Goal: Task Accomplishment & Management: Use online tool/utility

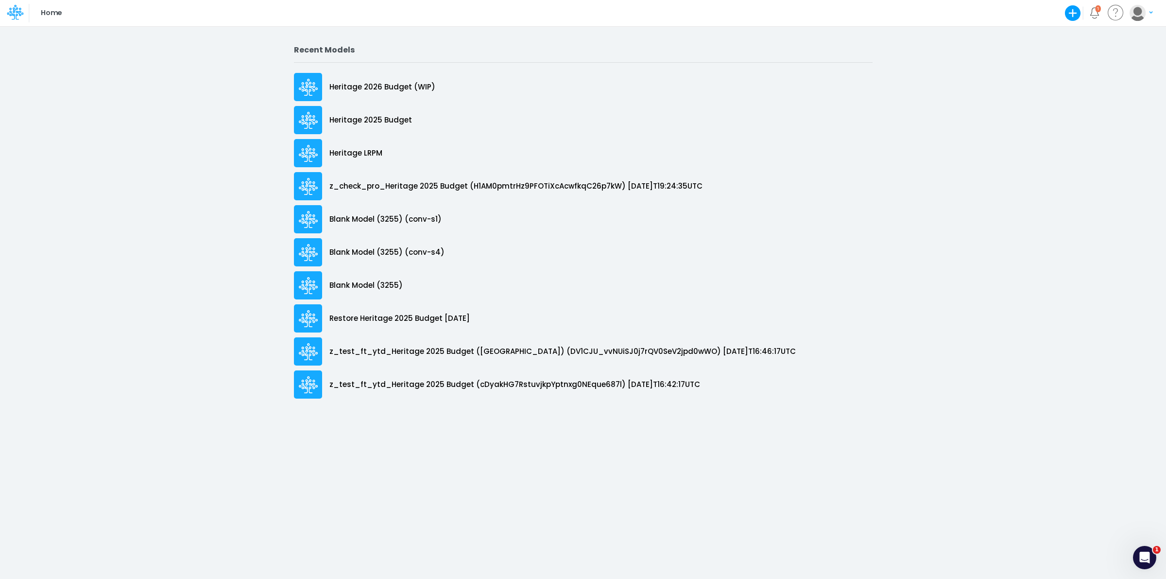
click at [387, 71] on link "Heritage 2026 Budget (WIP)" at bounding box center [583, 86] width 579 height 33
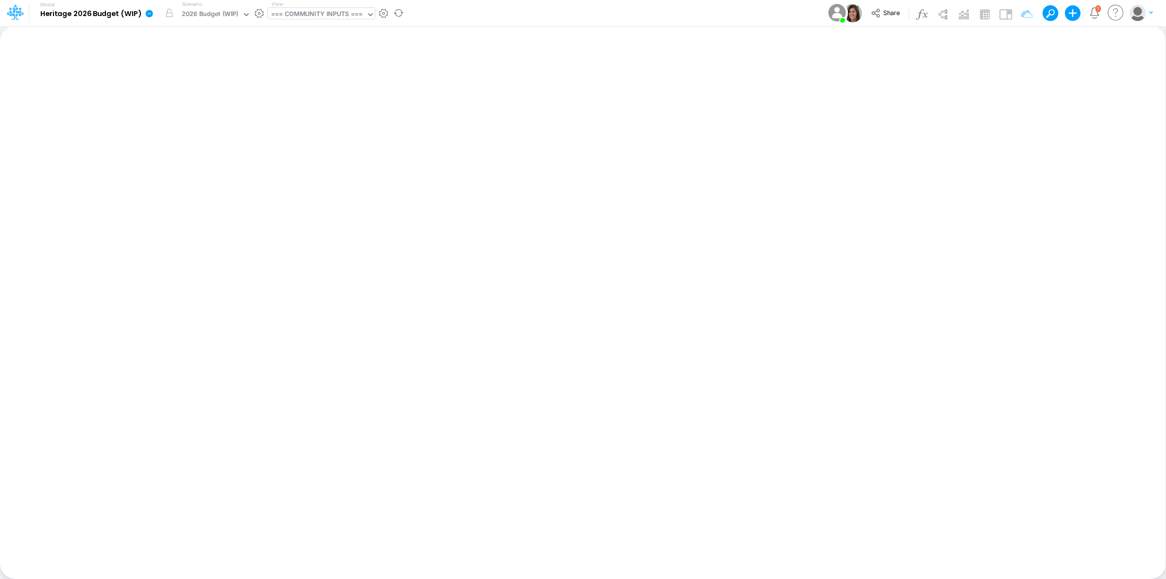
click at [318, 14] on div "=== COMMUNITY INPUTS ===" at bounding box center [316, 14] width 91 height 11
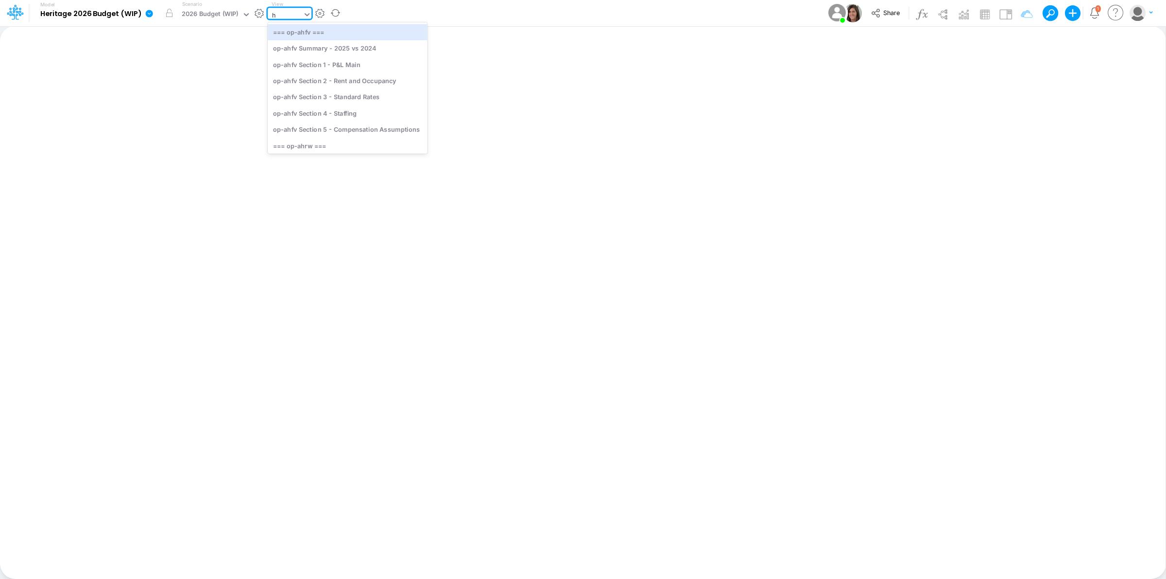
type input "hc"
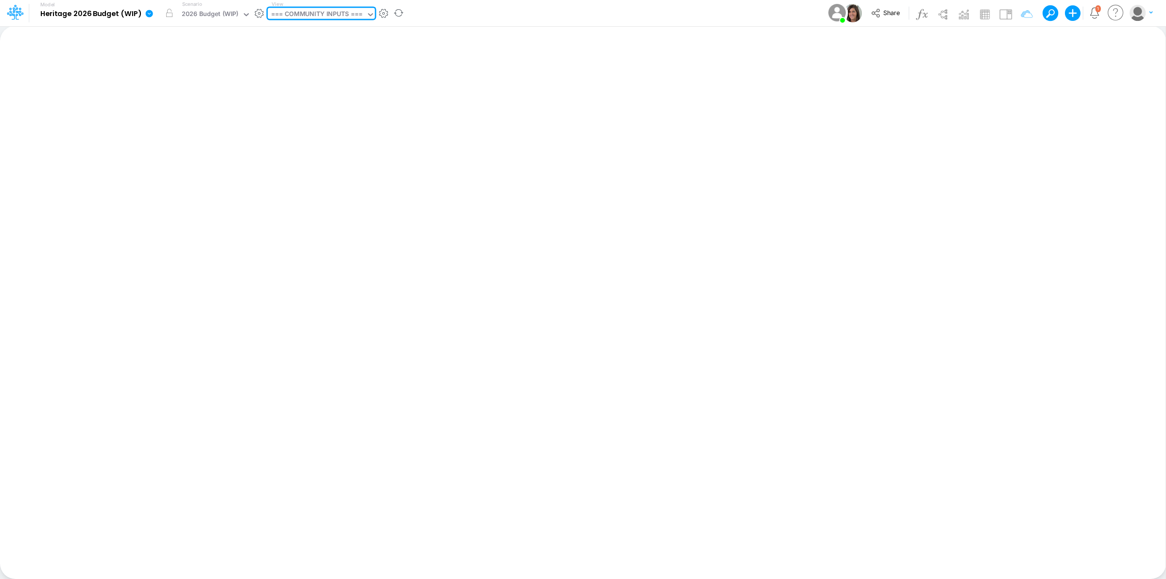
click at [299, 13] on div "=== COMMUNITY INPUTS ===" at bounding box center [317, 15] width 99 height 15
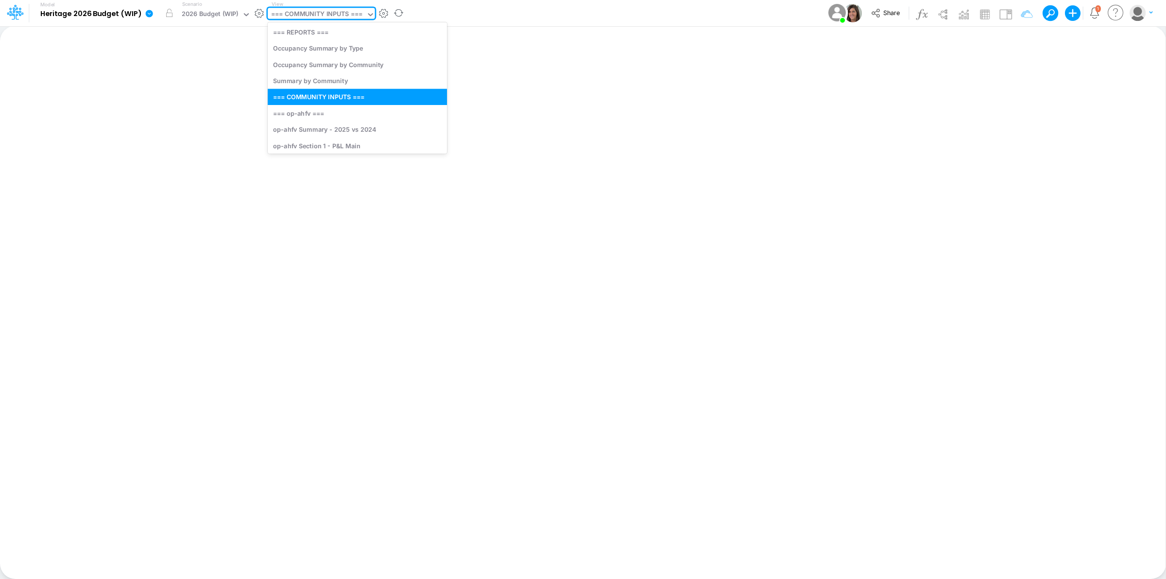
click at [299, 13] on div "=== COMMUNITY INPUTS ===" at bounding box center [316, 14] width 91 height 11
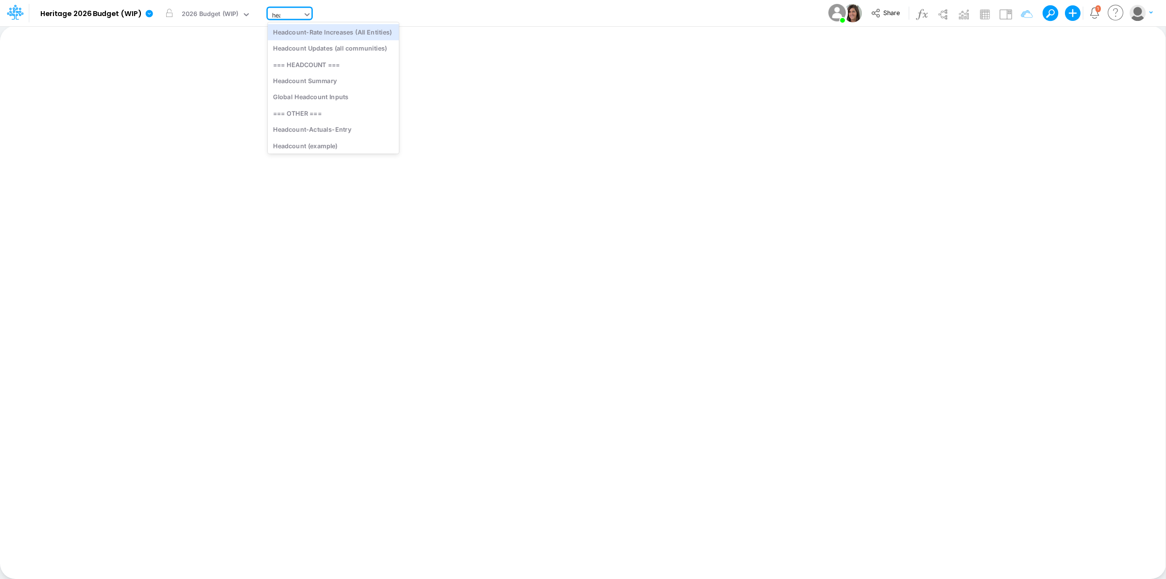
type input "head"
click at [336, 143] on div "Headcount (template)" at bounding box center [333, 144] width 131 height 16
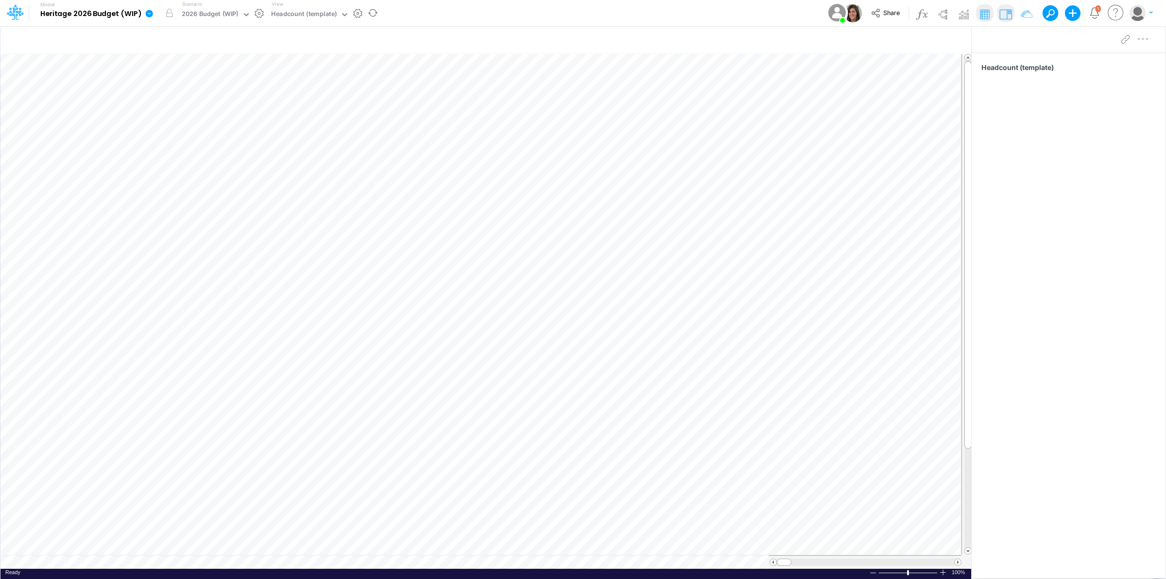
click at [147, 10] on icon at bounding box center [149, 13] width 9 height 9
click at [208, 97] on button "View model info" at bounding box center [198, 100] width 104 height 15
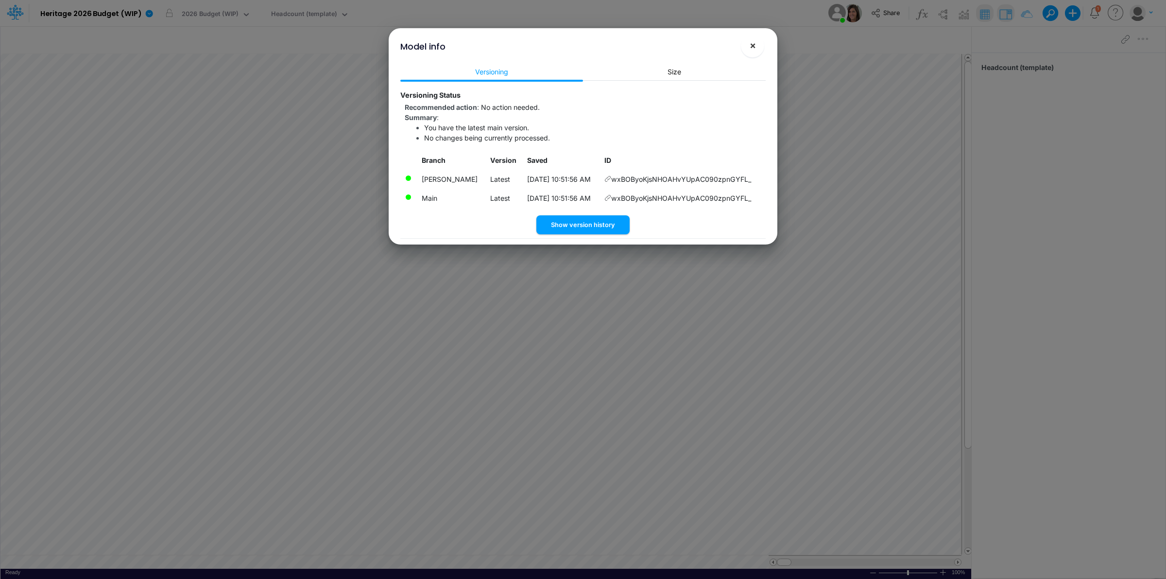
click at [753, 41] on span "×" at bounding box center [753, 45] width 6 height 12
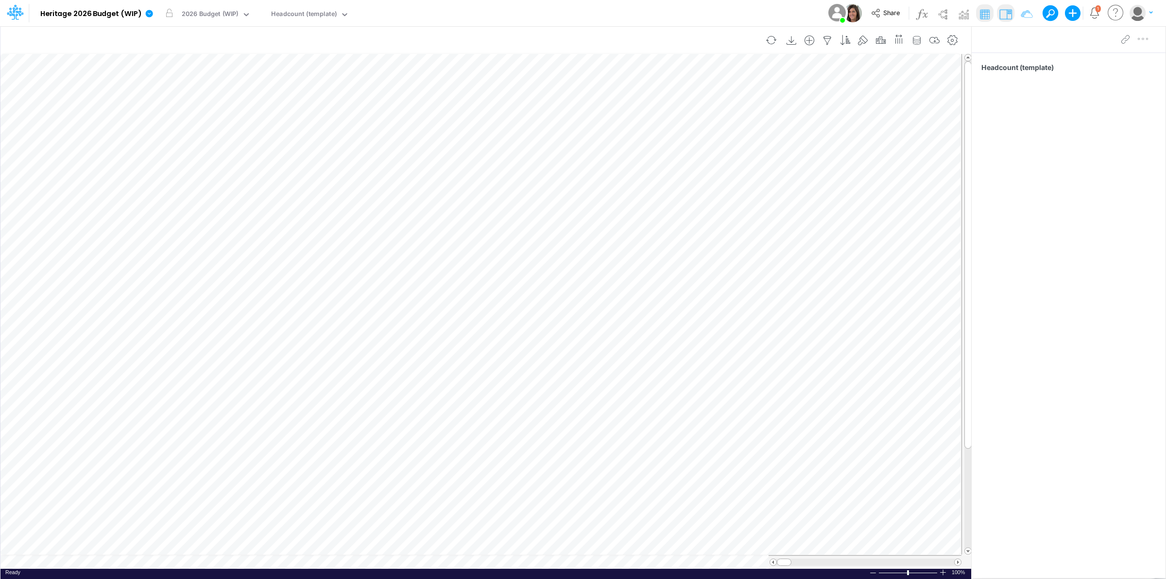
scroll to position [0, 0]
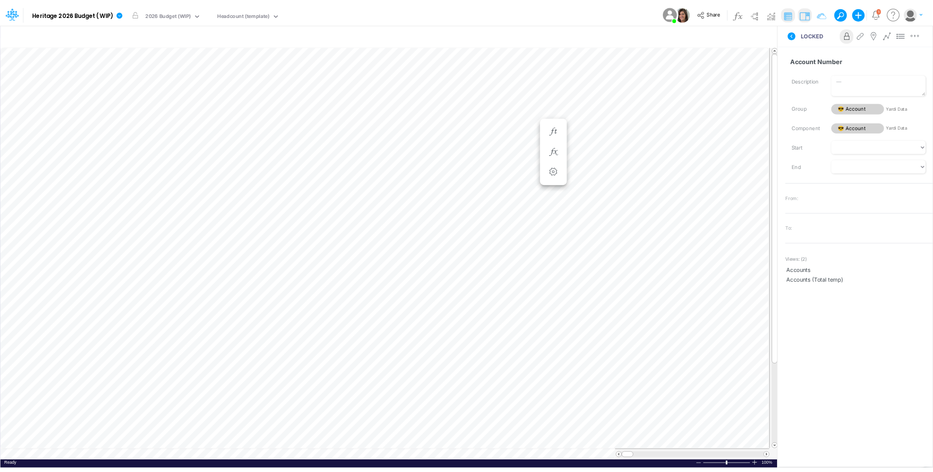
scroll to position [0, 0]
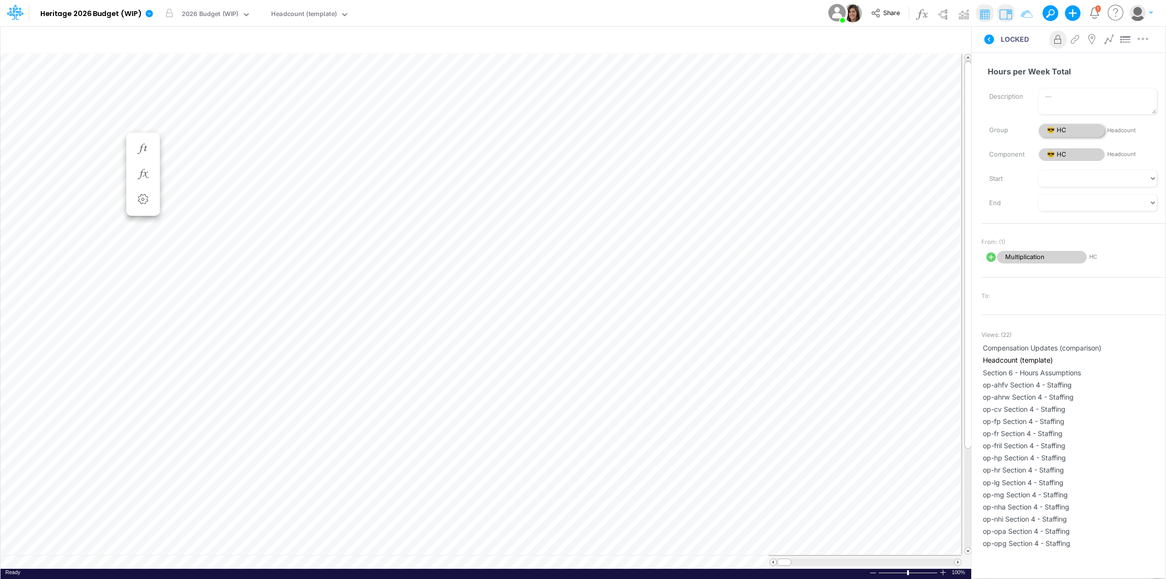
click at [1072, 131] on span "😎 HC" at bounding box center [1072, 130] width 66 height 13
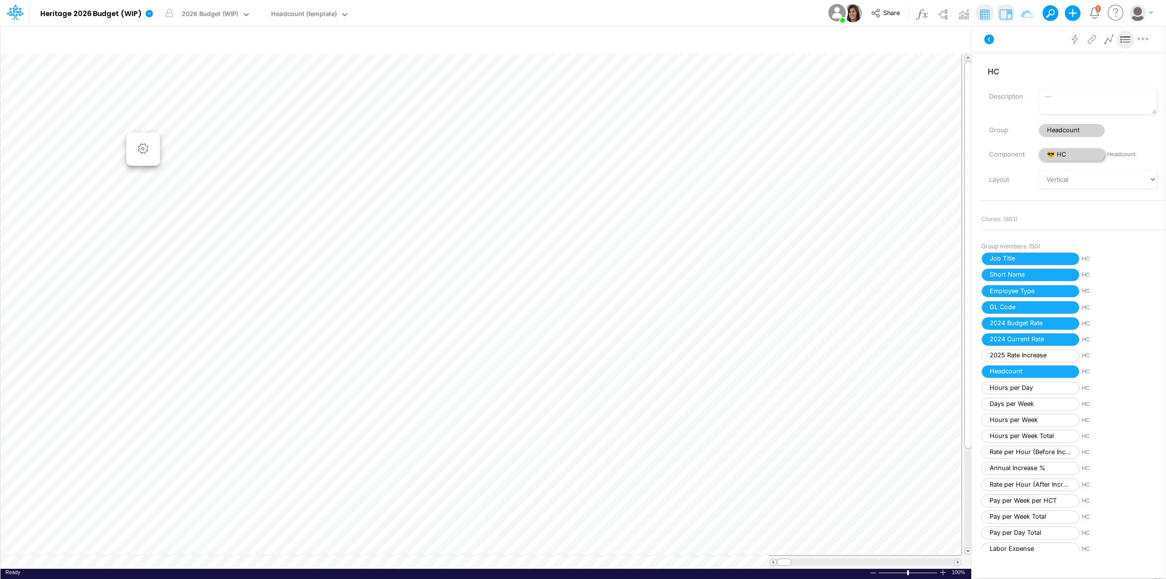
click at [1084, 153] on span "😎 HC" at bounding box center [1072, 154] width 66 height 13
click at [941, 15] on img at bounding box center [943, 14] width 16 height 16
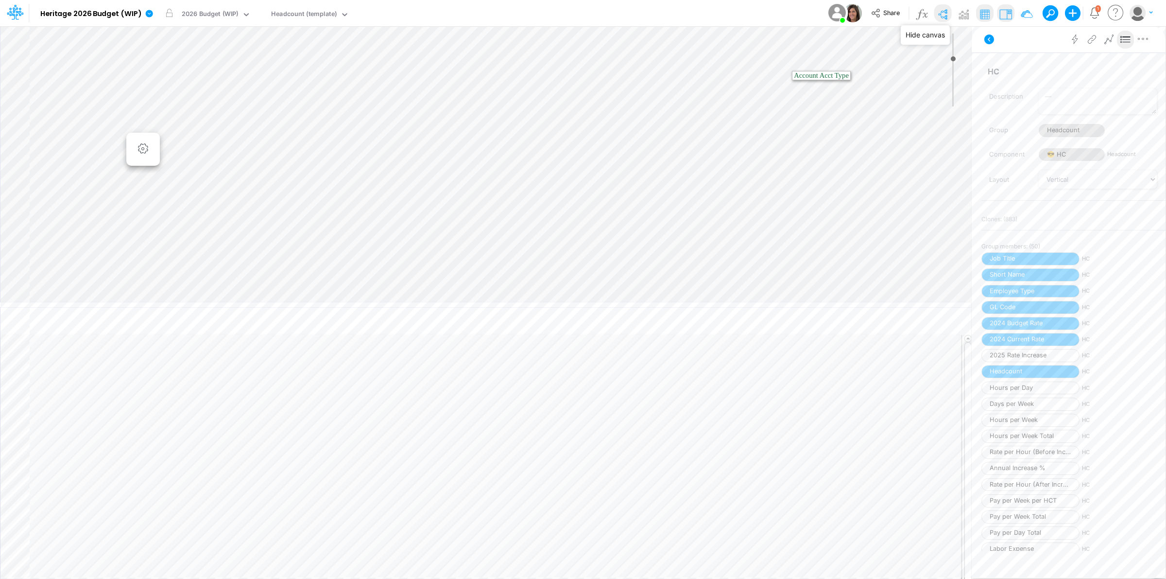
type input "0"
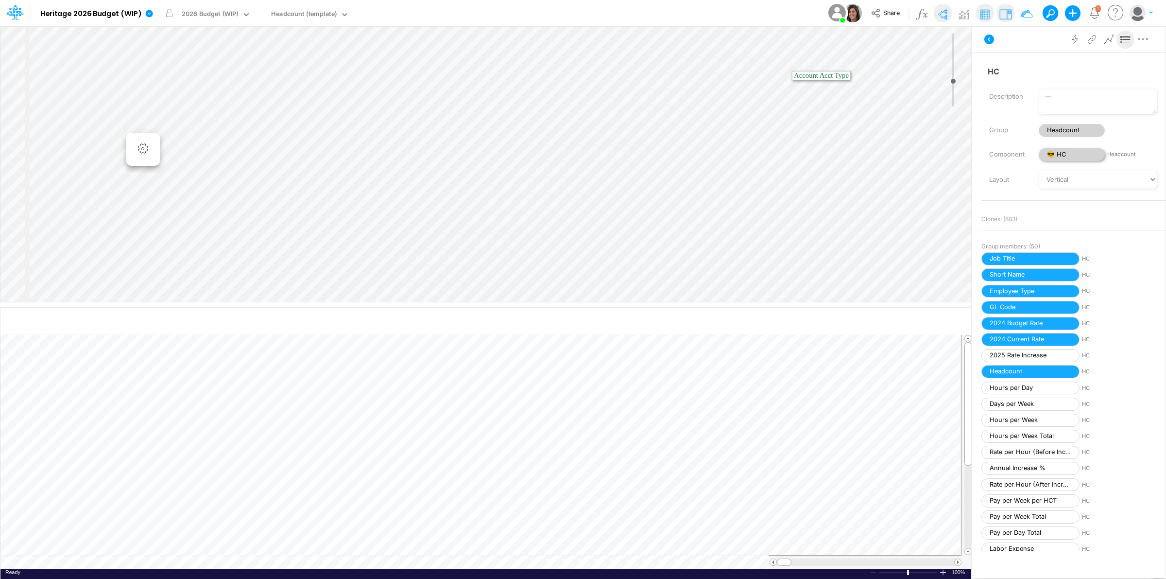
click at [1070, 154] on span "😎 HC" at bounding box center [1072, 154] width 66 height 13
click at [1068, 135] on span "Headcount" at bounding box center [1072, 130] width 66 height 13
select select "Horizontal"
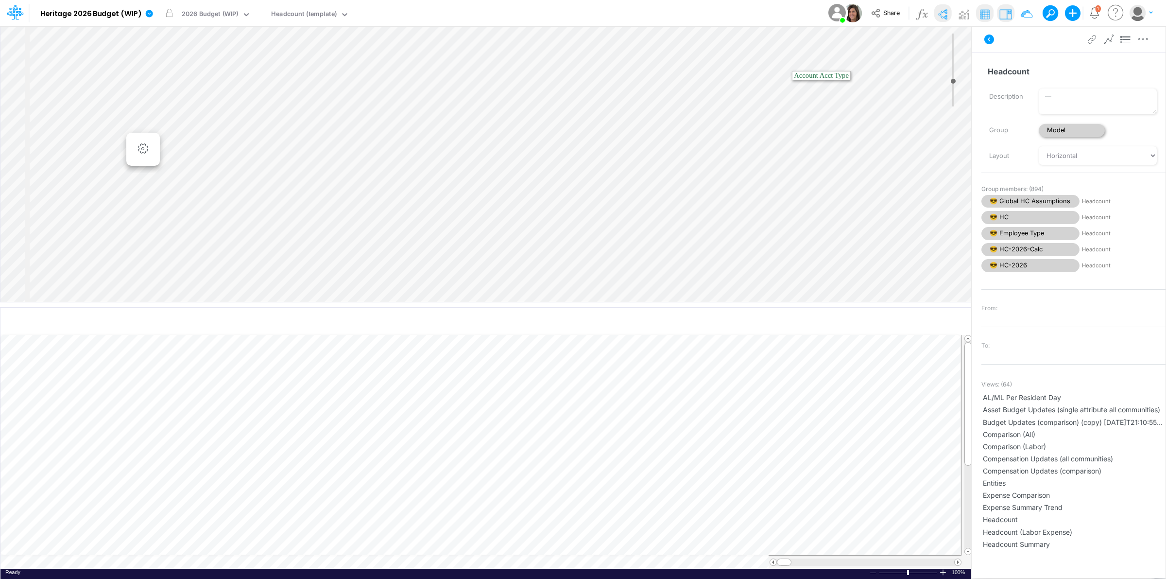
click at [1079, 129] on span "Model" at bounding box center [1072, 130] width 66 height 13
select select "Horizontal"
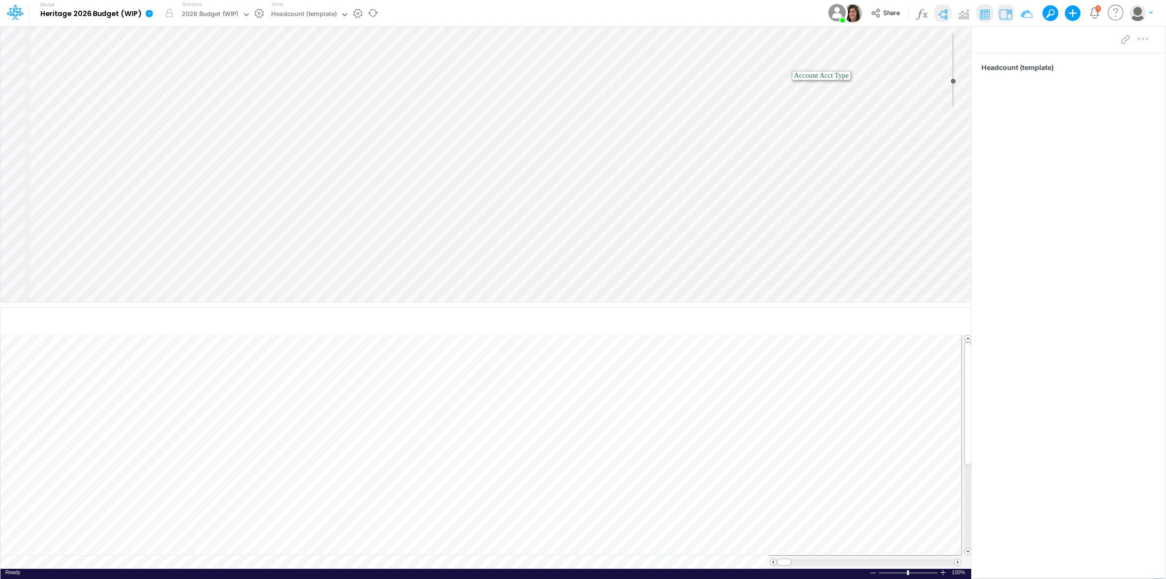
select select "Horizontal"
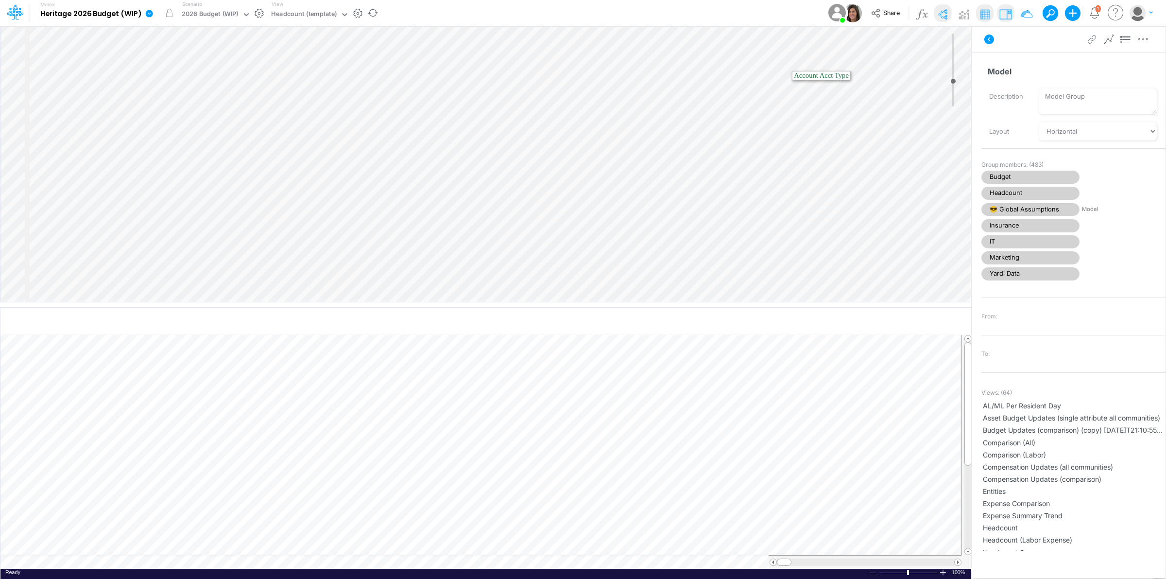
select select "Horizontal"
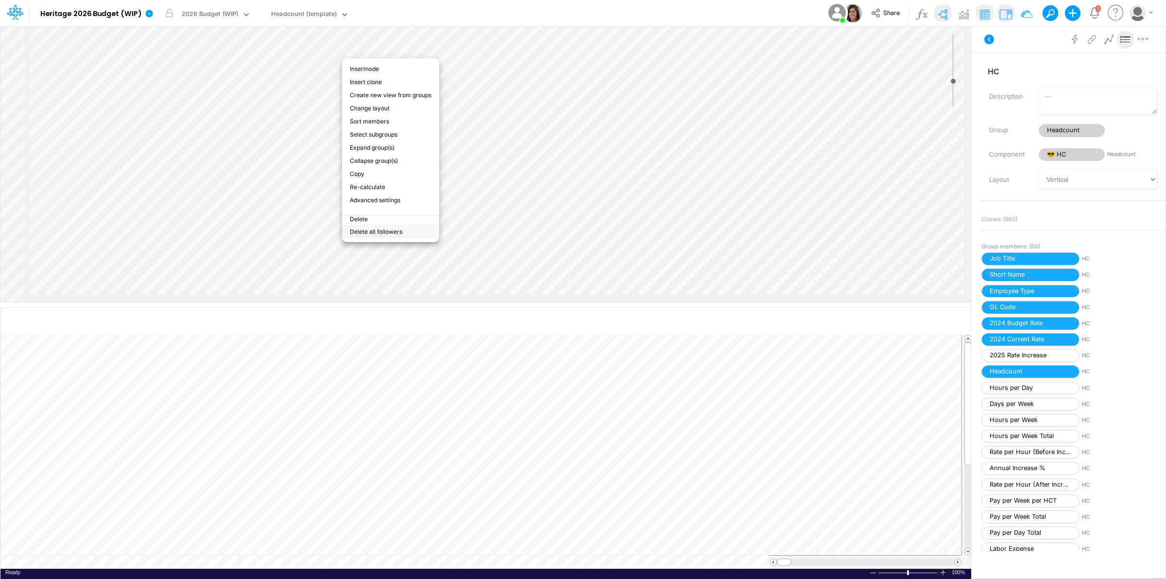
click at [392, 225] on li "Delete all followers" at bounding box center [390, 231] width 97 height 13
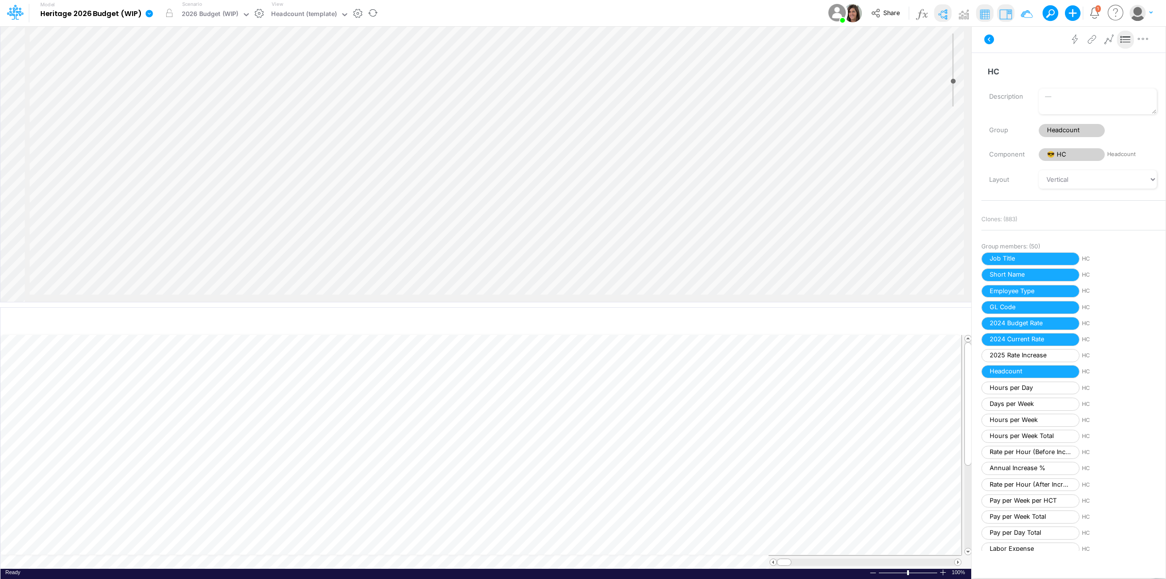
click at [149, 11] on icon at bounding box center [149, 13] width 7 height 7
click at [209, 95] on button "View model info" at bounding box center [198, 100] width 104 height 15
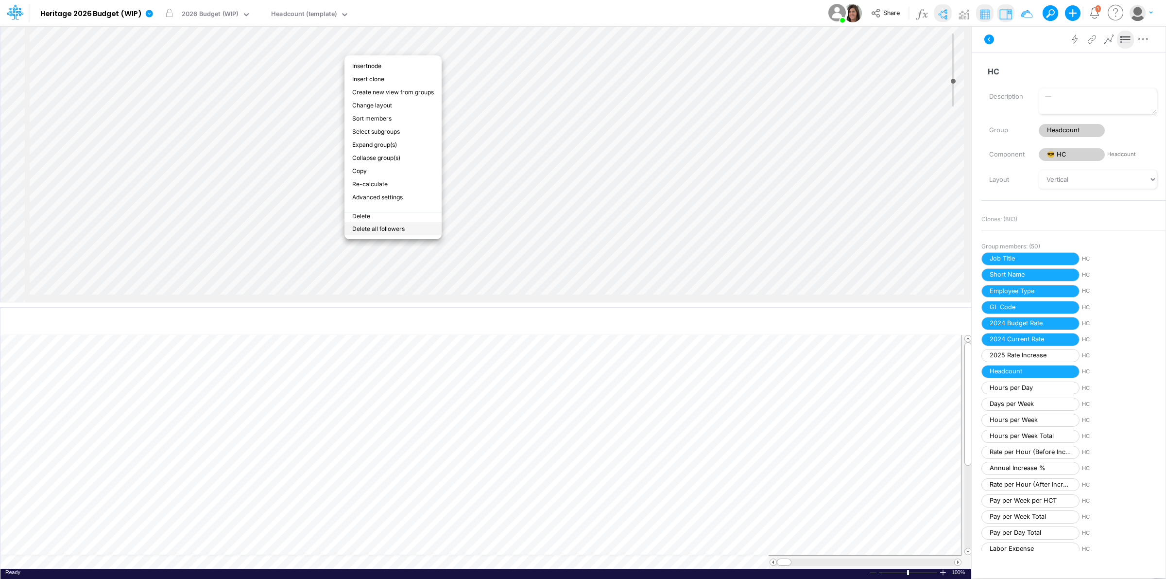
click at [398, 222] on li "Delete all followers" at bounding box center [392, 228] width 97 height 13
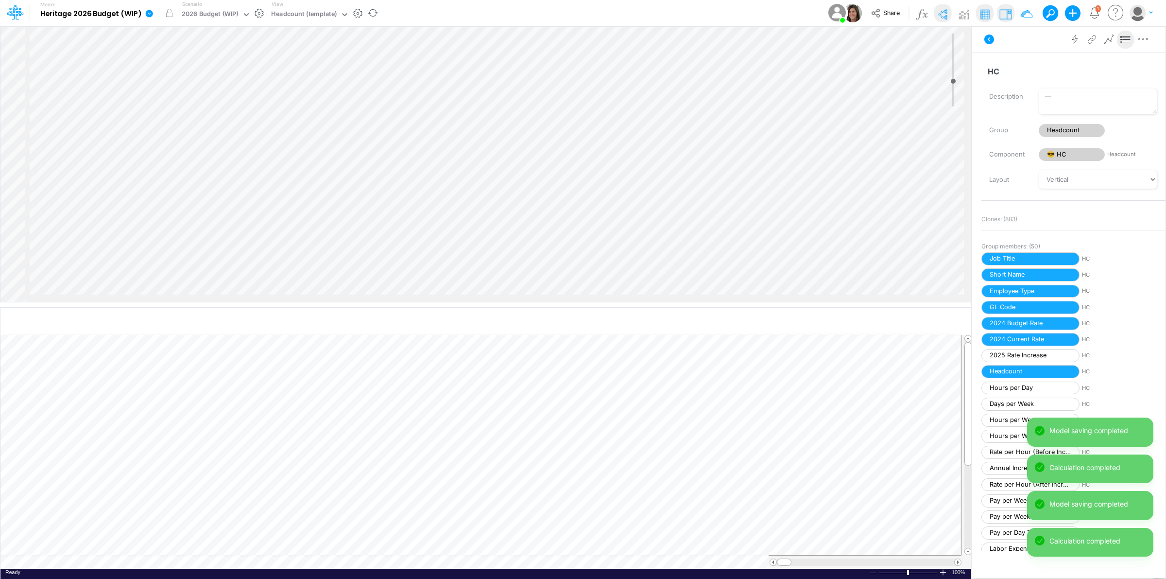
click at [154, 14] on link at bounding box center [150, 12] width 19 height 25
click at [195, 103] on button "View model info" at bounding box center [198, 100] width 104 height 15
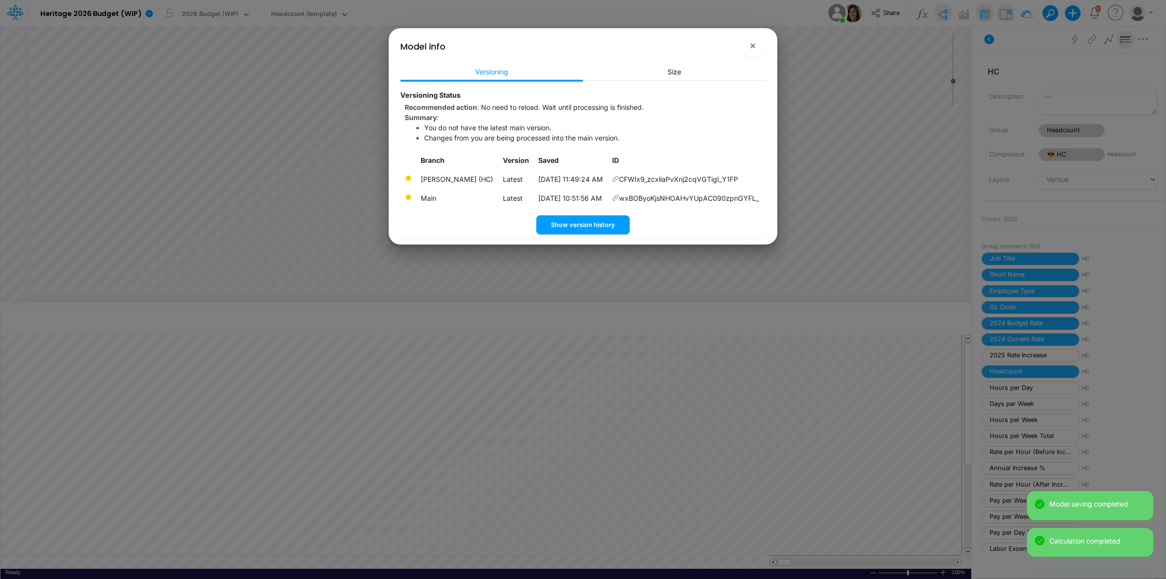
click at [614, 178] on icon at bounding box center [615, 178] width 7 height 7
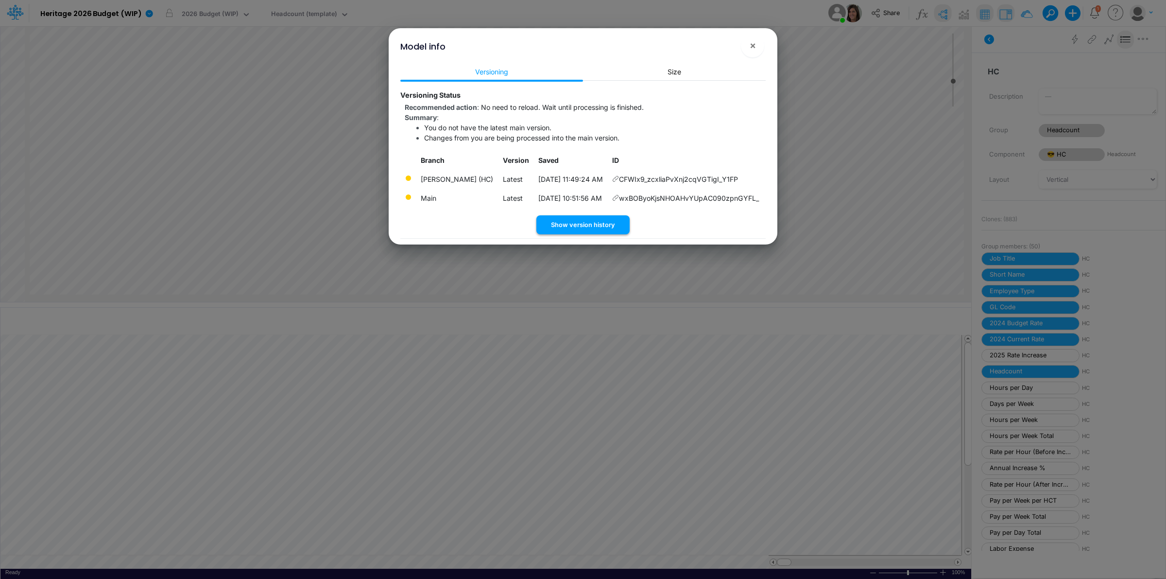
click at [602, 229] on button "Show version history" at bounding box center [582, 224] width 93 height 19
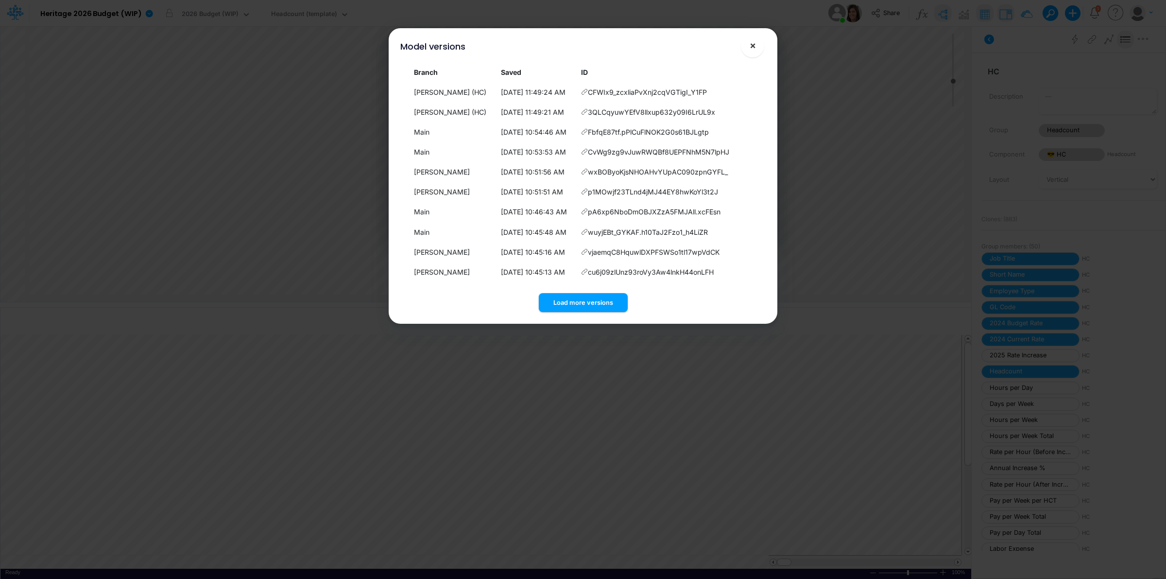
click at [756, 46] on button "×" at bounding box center [752, 45] width 23 height 23
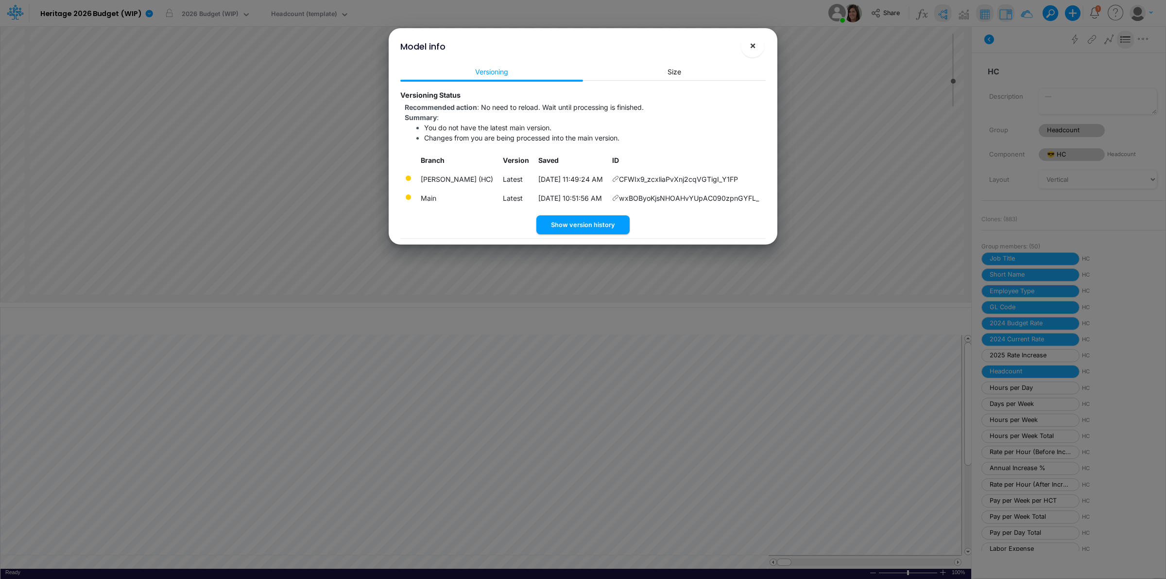
click at [750, 43] on span "×" at bounding box center [753, 45] width 6 height 12
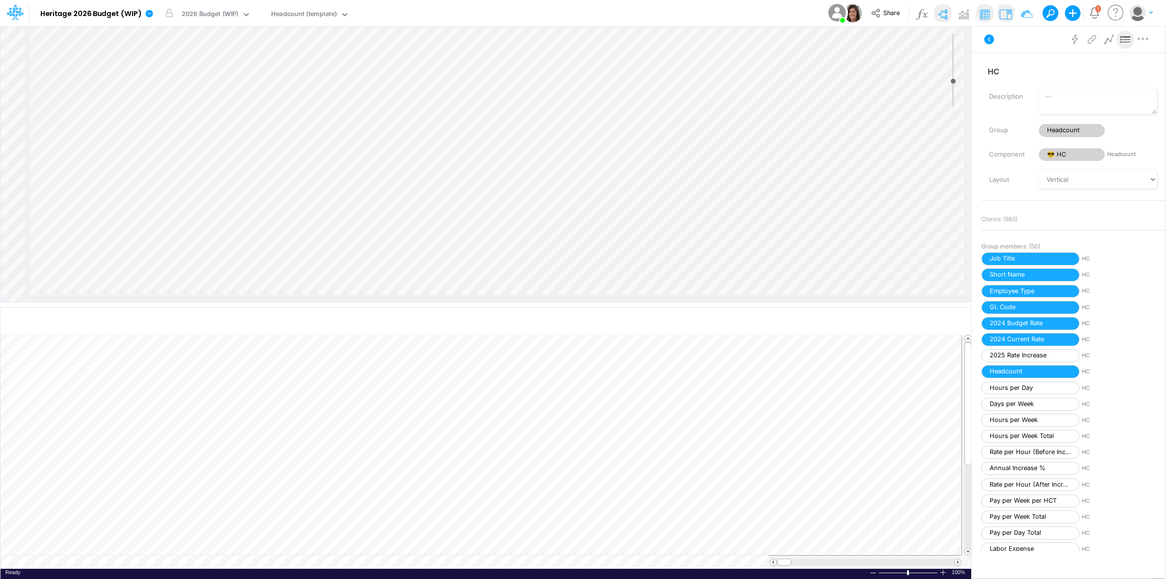
click at [750, 17] on div "Model Heritage 2026 Budget (WIP) Edit model settings Duplicate Import QuickBook…" at bounding box center [582, 13] width 1049 height 26
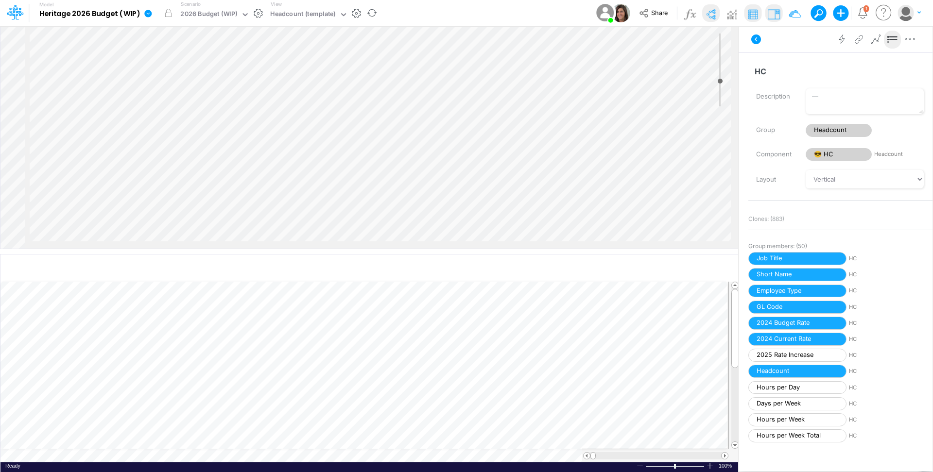
click at [148, 14] on icon at bounding box center [147, 13] width 7 height 7
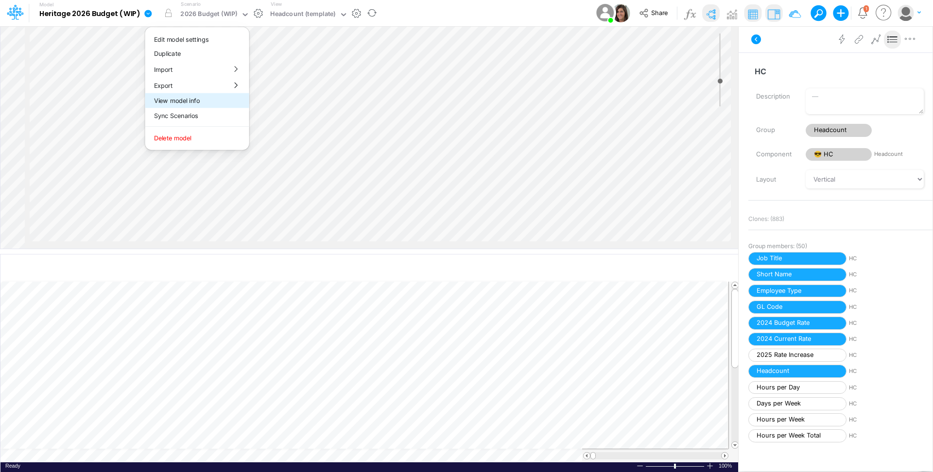
click at [205, 99] on button "View model info" at bounding box center [197, 100] width 104 height 15
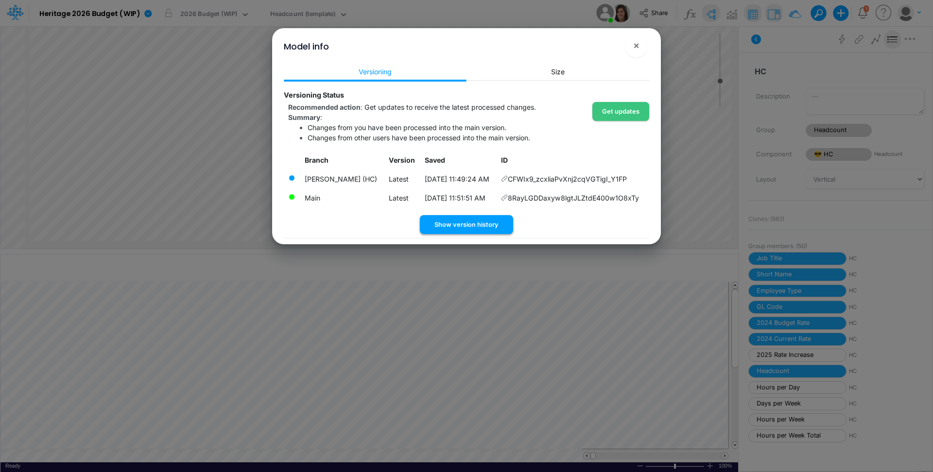
click at [479, 228] on button "Show version history" at bounding box center [466, 224] width 93 height 19
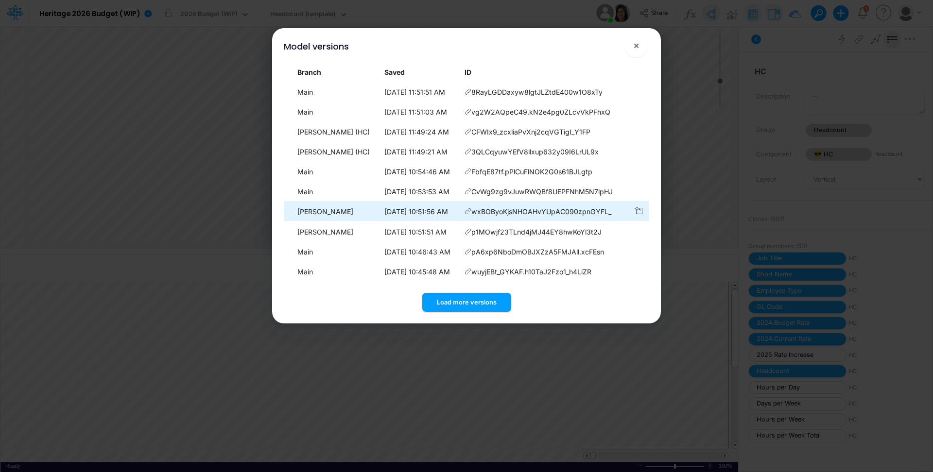
click at [470, 95] on icon at bounding box center [467, 91] width 7 height 7
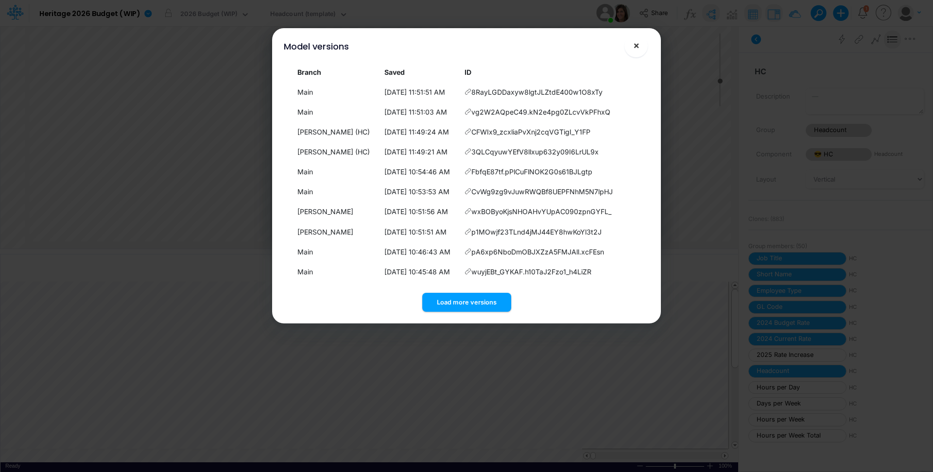
click at [635, 45] on span "×" at bounding box center [636, 45] width 6 height 12
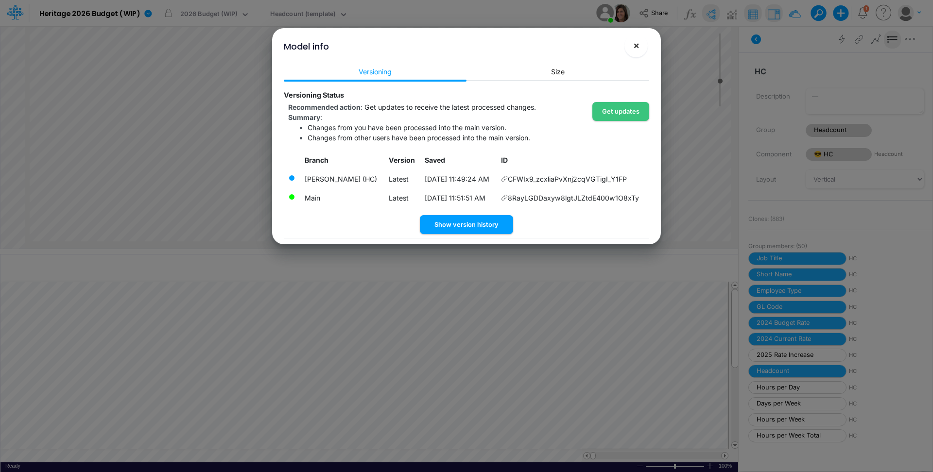
click at [636, 41] on span "×" at bounding box center [636, 45] width 6 height 12
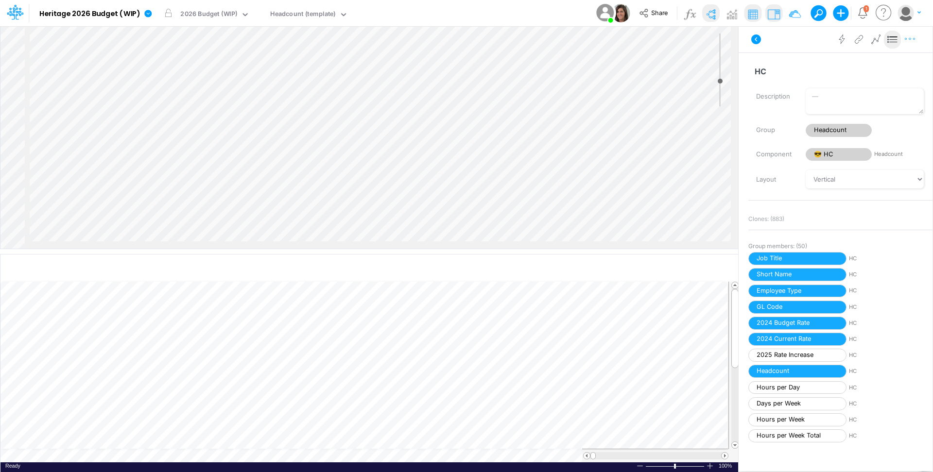
click at [913, 37] on icon "button" at bounding box center [910, 39] width 15 height 10
click at [870, 58] on button "Advanced settings" at bounding box center [859, 63] width 116 height 17
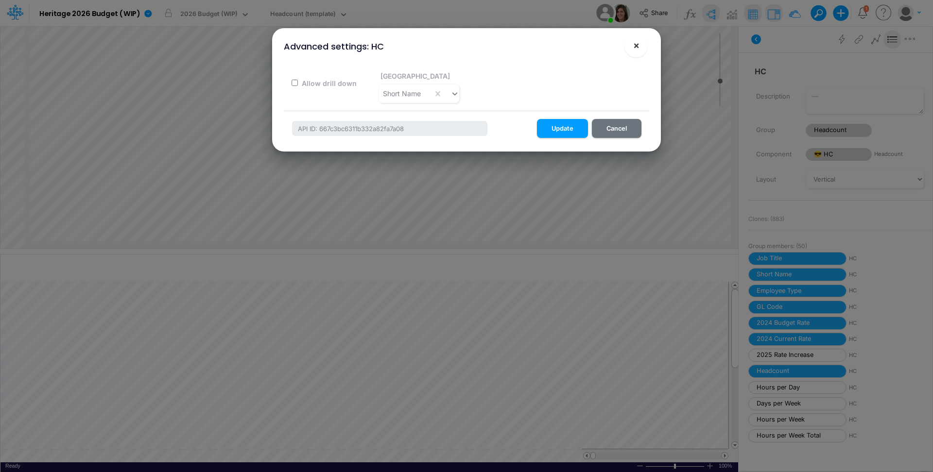
click at [644, 47] on button "×" at bounding box center [635, 45] width 23 height 23
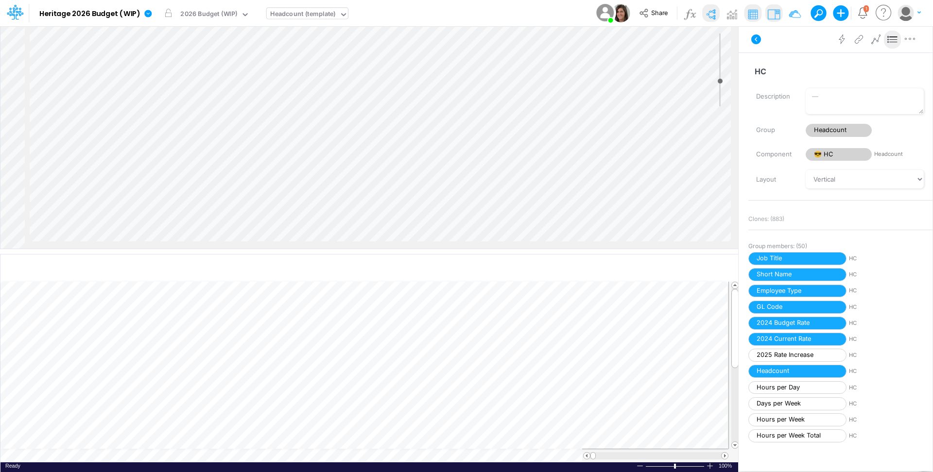
click at [290, 17] on div "Headcount (template)" at bounding box center [303, 14] width 66 height 11
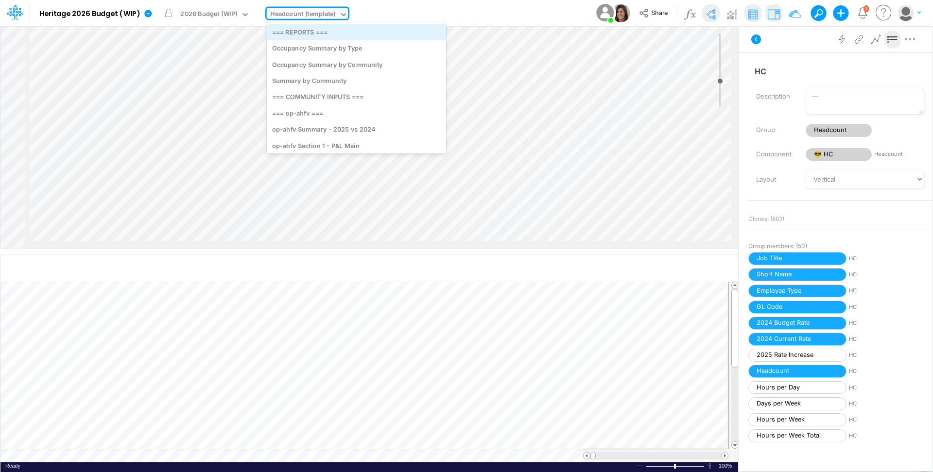
click at [338, 24] on div "=== REPORTS ===" at bounding box center [356, 32] width 179 height 16
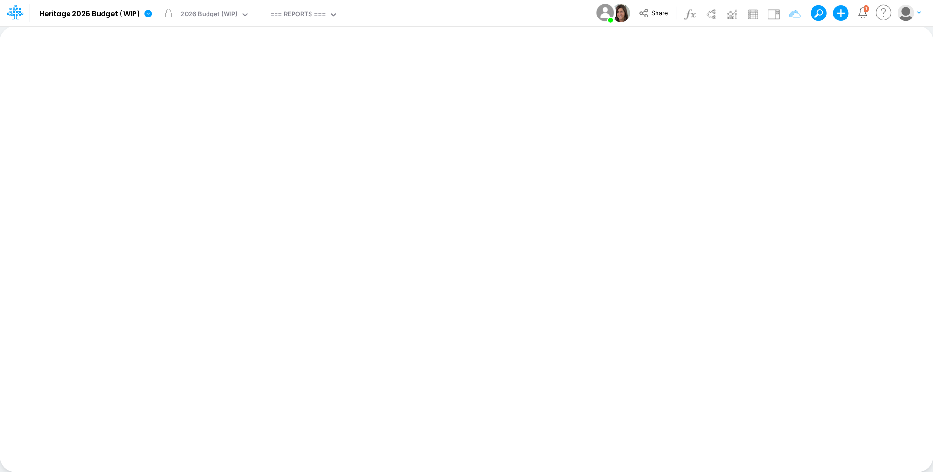
click at [438, 23] on div "Model Heritage 2026 Budget (WIP) Edit model settings Duplicate Import QuickBook…" at bounding box center [466, 13] width 839 height 26
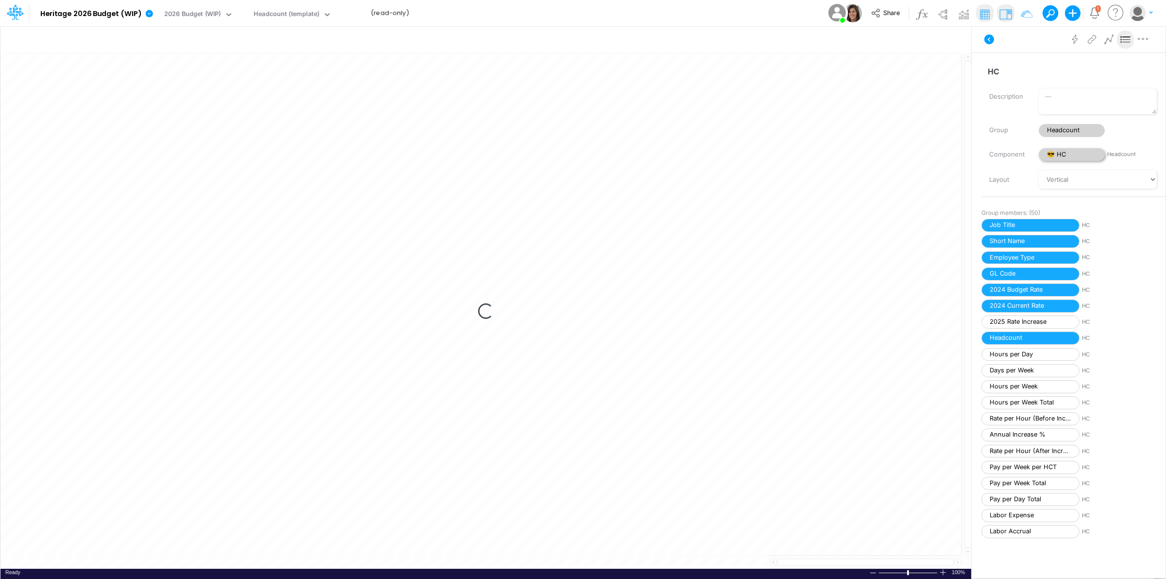
click at [1087, 156] on span "😎 HC" at bounding box center [1072, 154] width 66 height 13
click at [1072, 152] on span "😎 HC" at bounding box center [1072, 154] width 66 height 13
click at [1074, 132] on span "Headcount" at bounding box center [1072, 130] width 66 height 13
select select "Horizontal"
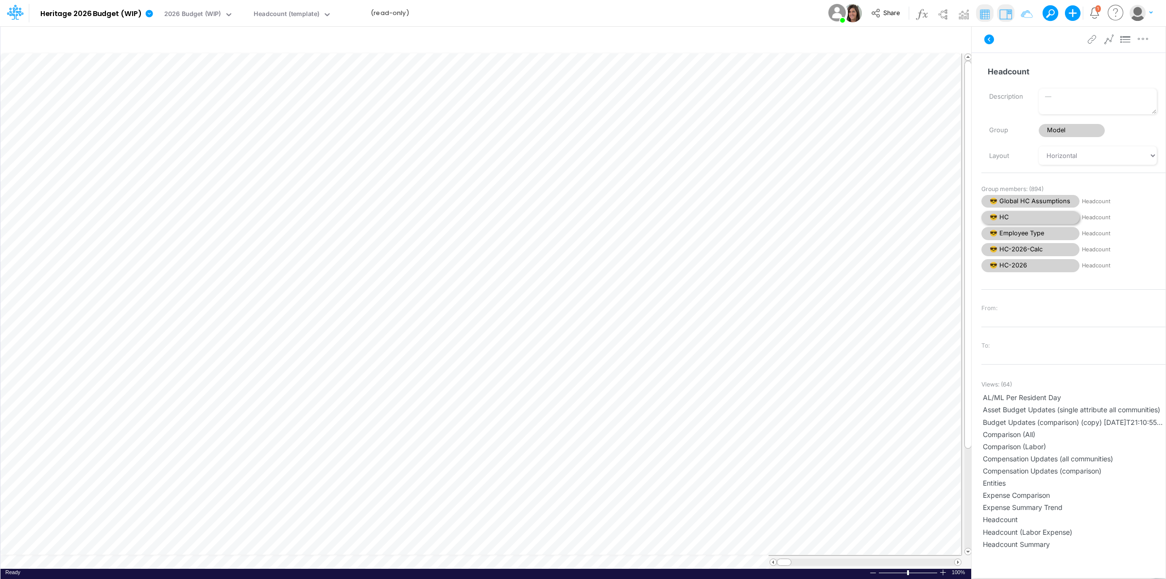
click at [1021, 218] on span "😎 HC" at bounding box center [1030, 217] width 98 height 13
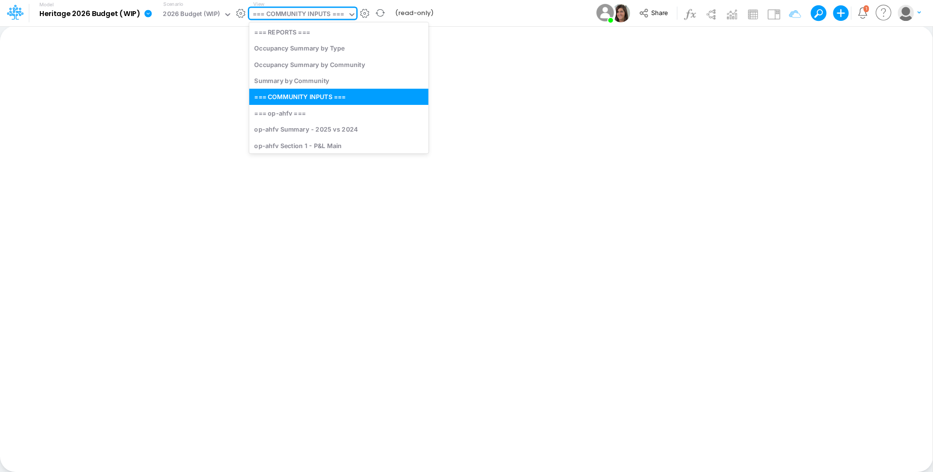
click at [306, 10] on div "=== COMMUNITY INPUTS ===" at bounding box center [298, 14] width 91 height 11
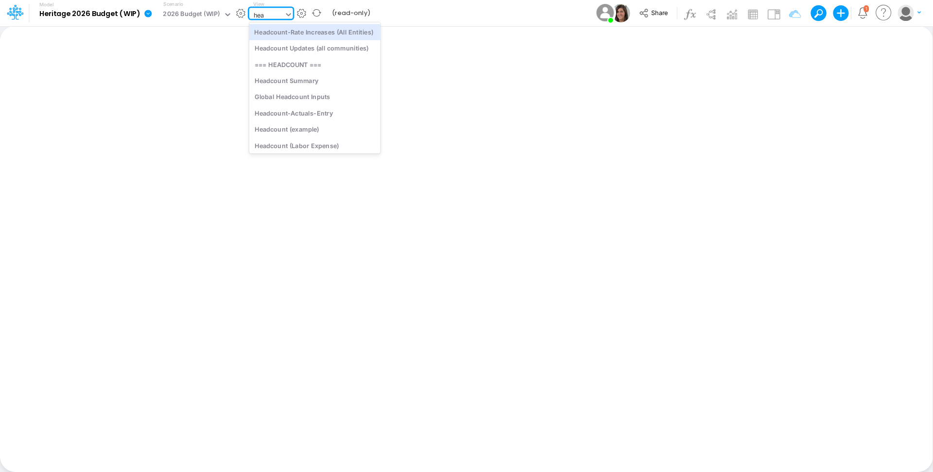
type input "head"
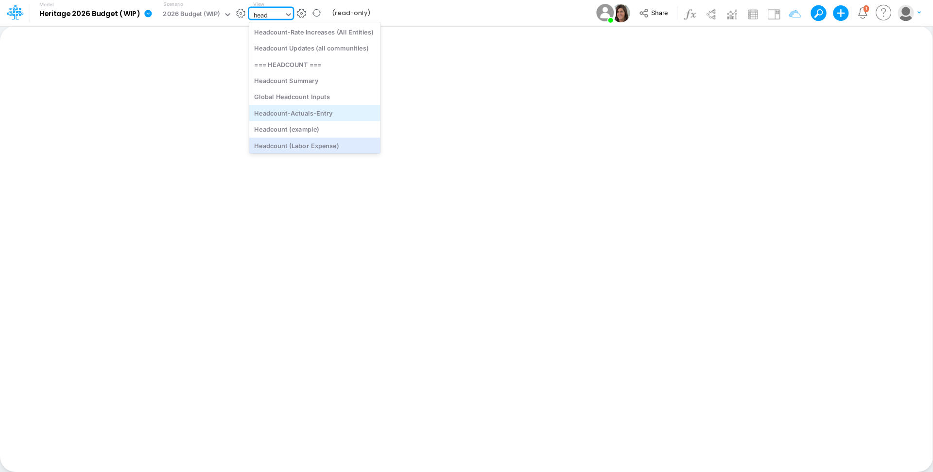
scroll to position [38, 0]
click at [333, 143] on div "Headcount (template)" at bounding box center [314, 144] width 131 height 16
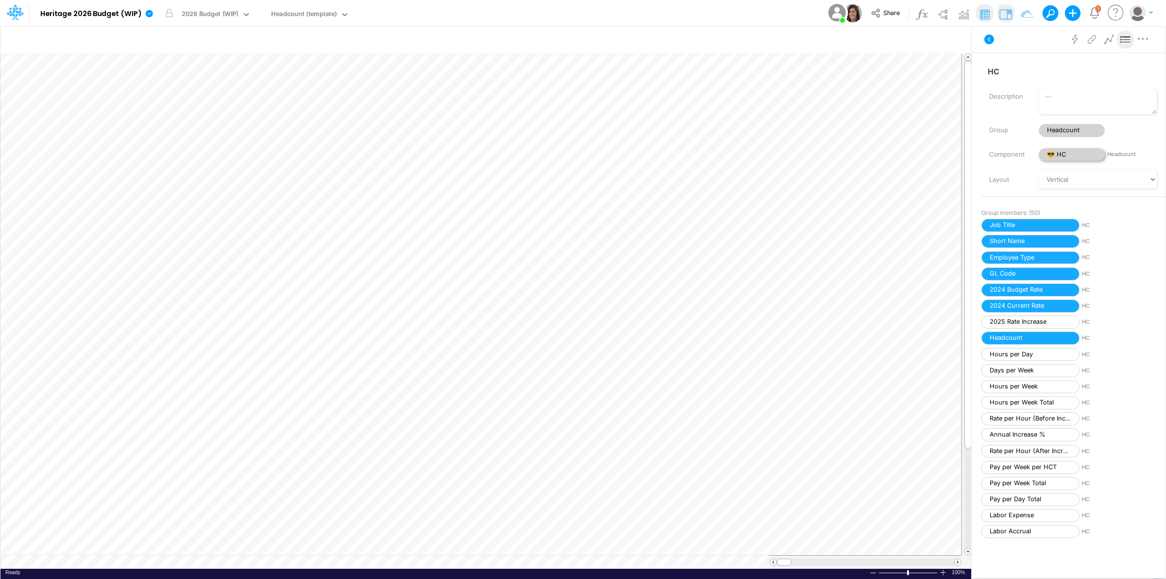
click at [1082, 152] on span "😎 HC" at bounding box center [1072, 154] width 66 height 13
click at [1144, 40] on icon "button" at bounding box center [1143, 39] width 15 height 10
click at [1108, 56] on button "Advanced settings" at bounding box center [1093, 63] width 116 height 17
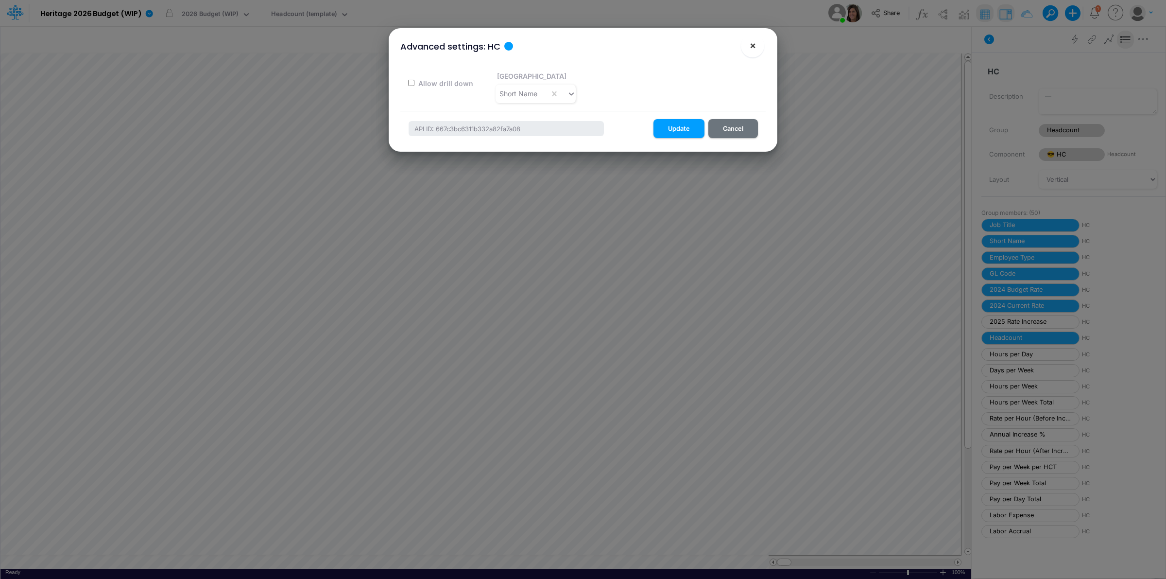
drag, startPoint x: 753, startPoint y: 44, endPoint x: 406, endPoint y: 10, distance: 348.5
click at [753, 42] on span "×" at bounding box center [753, 45] width 6 height 12
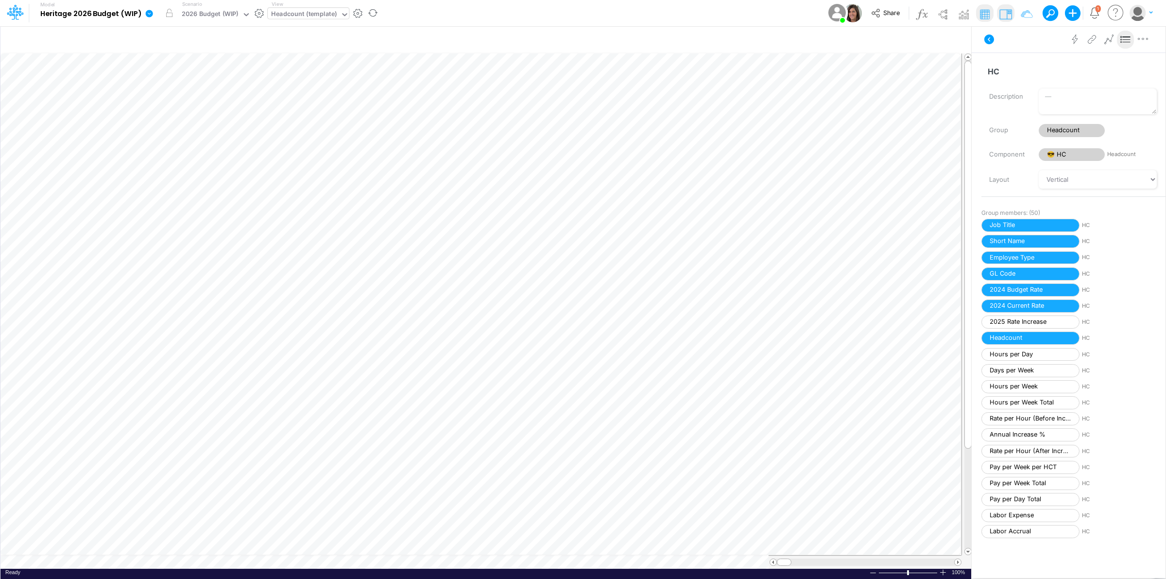
click at [331, 14] on div "Headcount (template)" at bounding box center [304, 14] width 66 height 11
click at [338, 33] on div "=== REPORTS ===" at bounding box center [357, 32] width 179 height 16
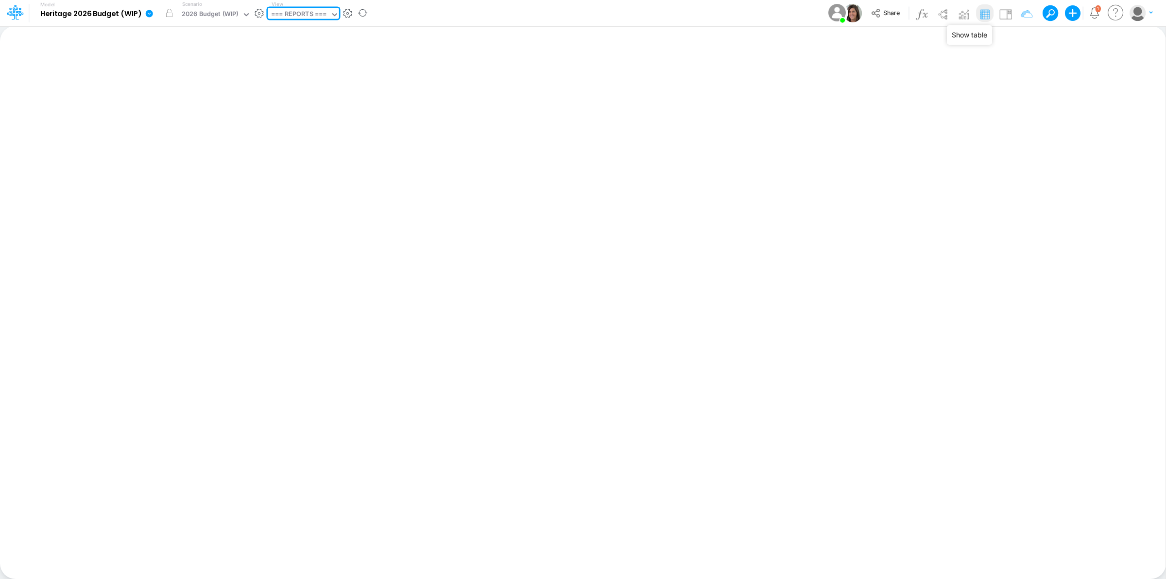
click at [981, 16] on img at bounding box center [985, 14] width 16 height 16
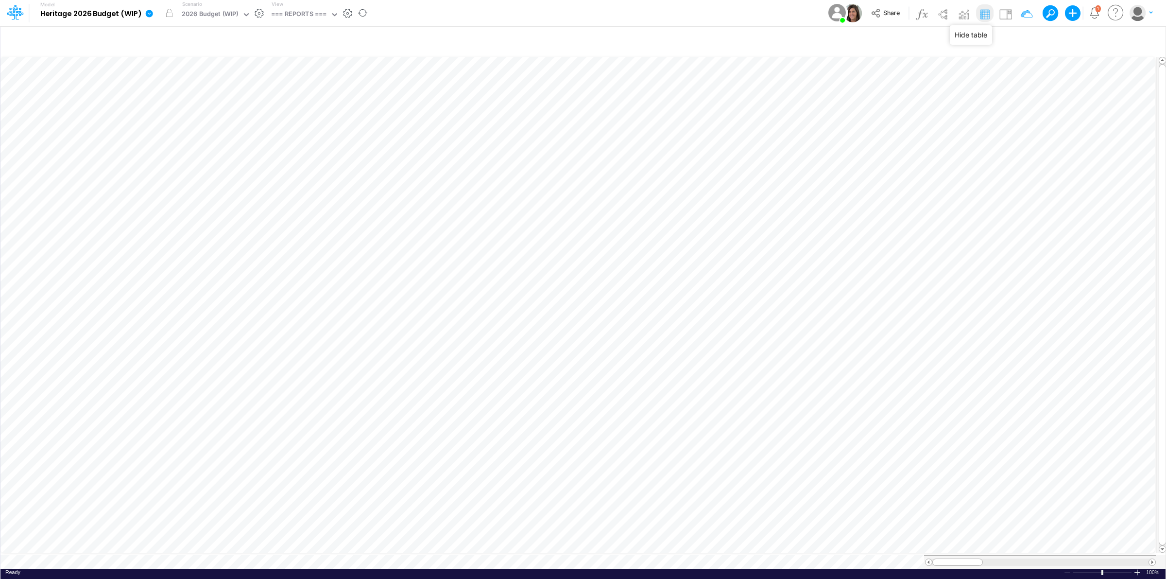
click at [982, 16] on img at bounding box center [985, 14] width 16 height 16
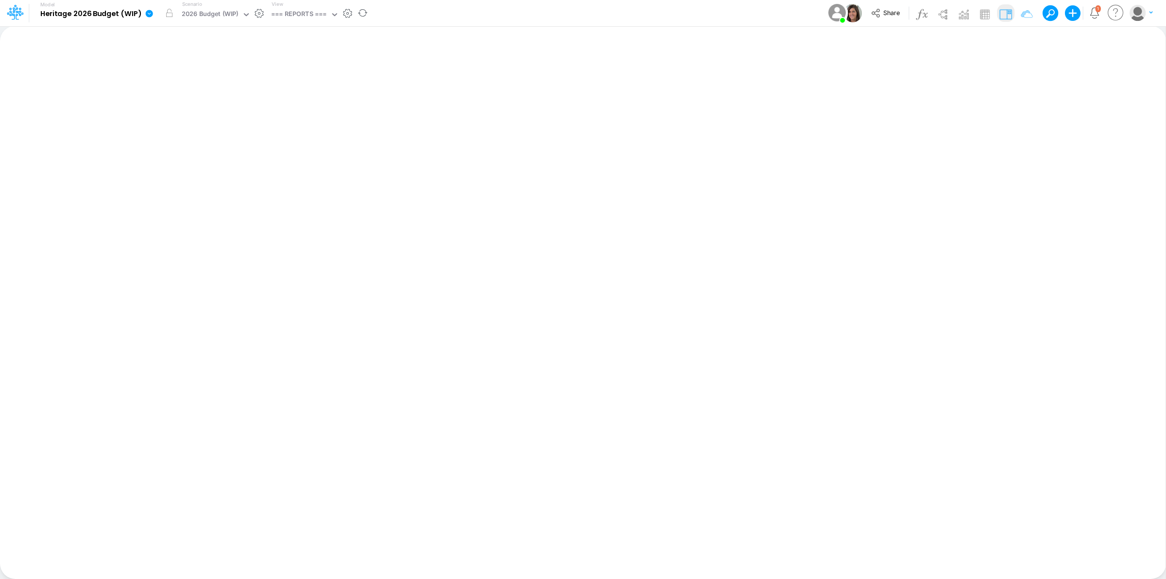
click at [1008, 13] on img at bounding box center [1006, 14] width 16 height 16
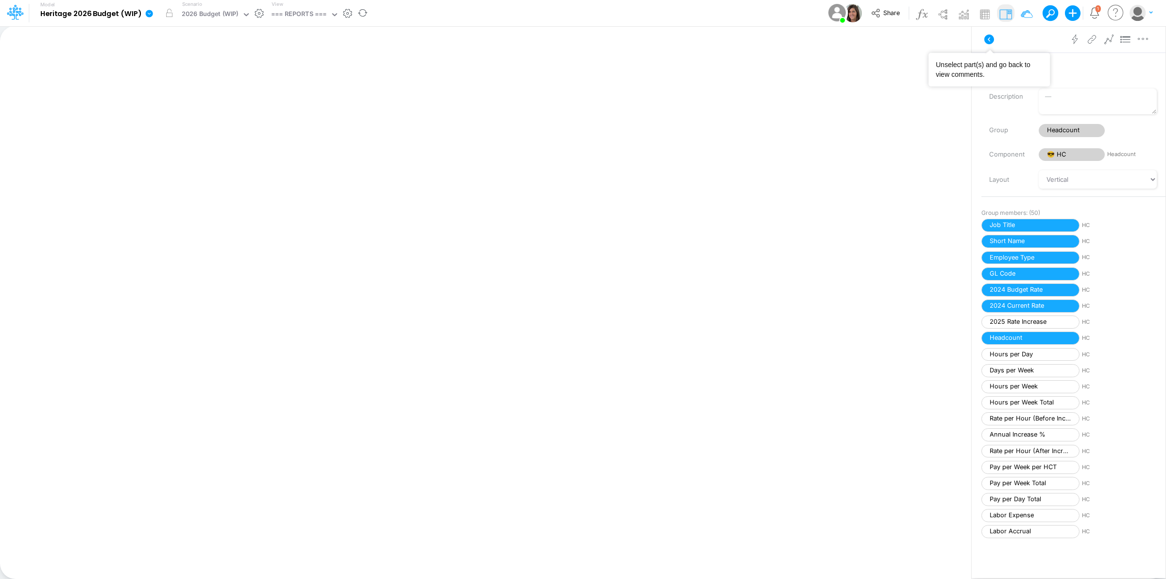
click at [989, 39] on icon at bounding box center [989, 40] width 12 height 12
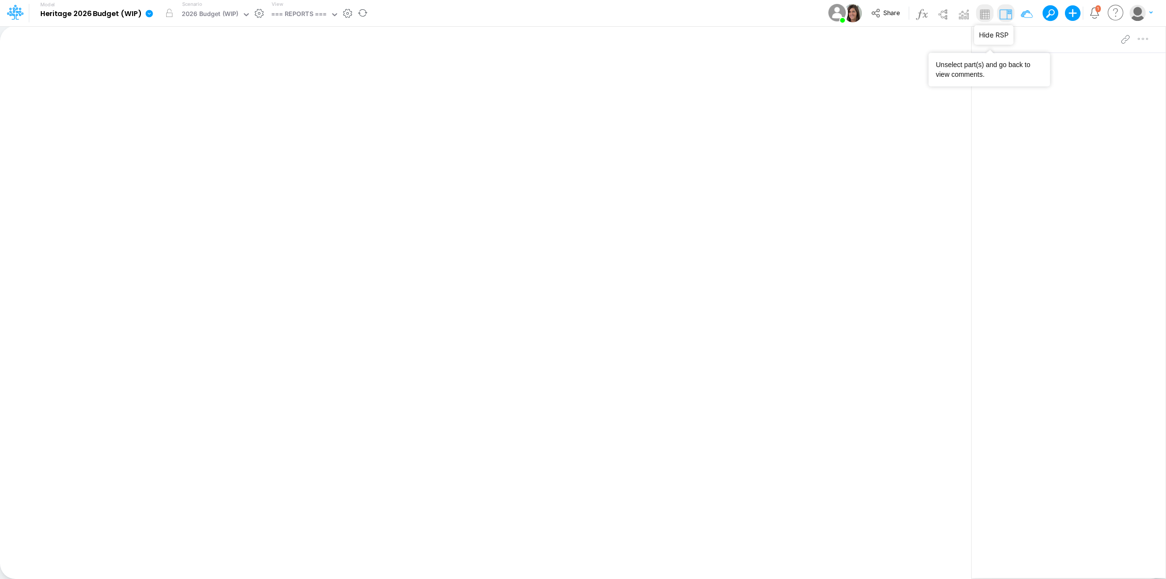
drag, startPoint x: 1007, startPoint y: 13, endPoint x: 989, endPoint y: 6, distance: 18.8
click at [1007, 12] on img at bounding box center [1006, 14] width 16 height 16
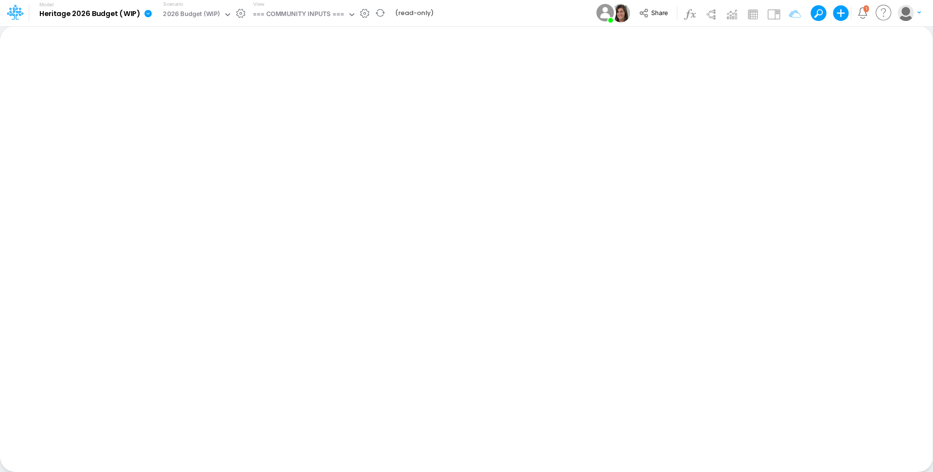
click at [149, 16] on icon at bounding box center [147, 13] width 7 height 7
click at [186, 34] on button "Edit model settings" at bounding box center [197, 39] width 104 height 15
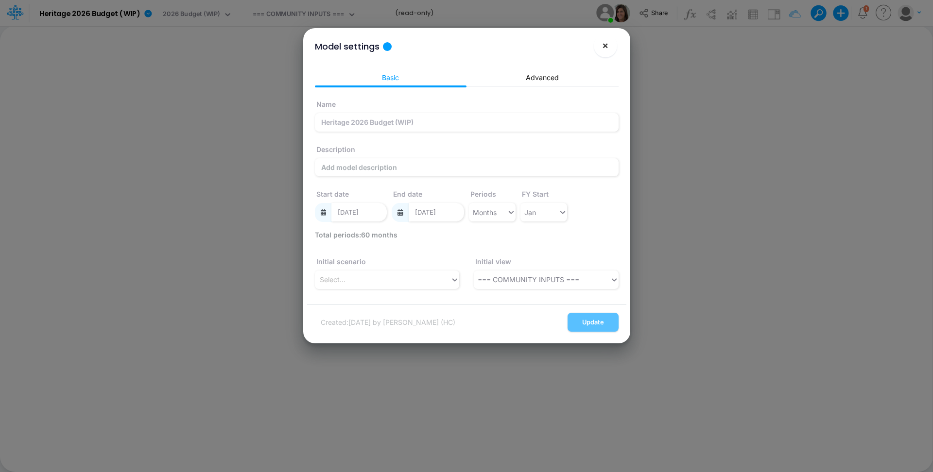
click at [608, 39] on span "×" at bounding box center [605, 45] width 6 height 12
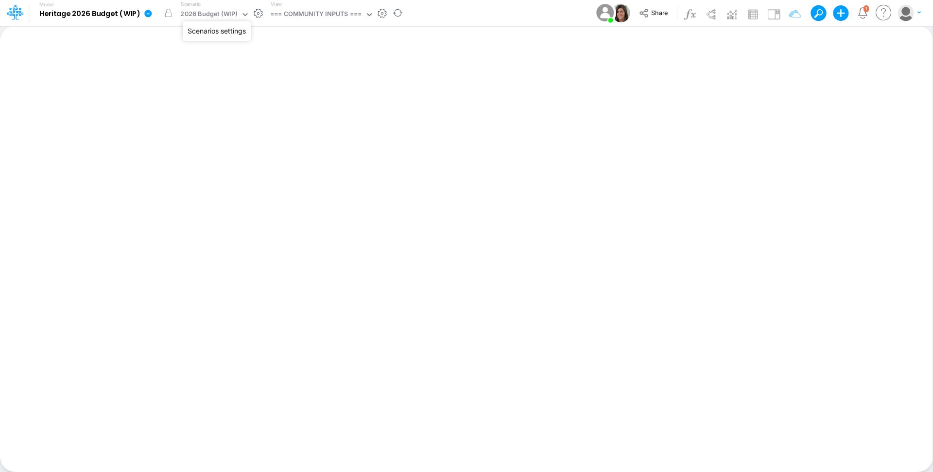
click at [259, 13] on button "button" at bounding box center [258, 13] width 10 height 10
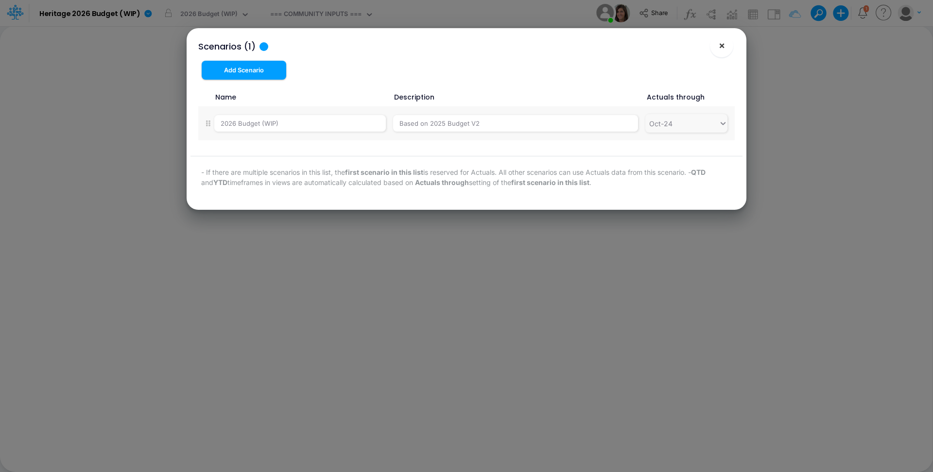
click at [718, 45] on span "×" at bounding box center [721, 45] width 6 height 12
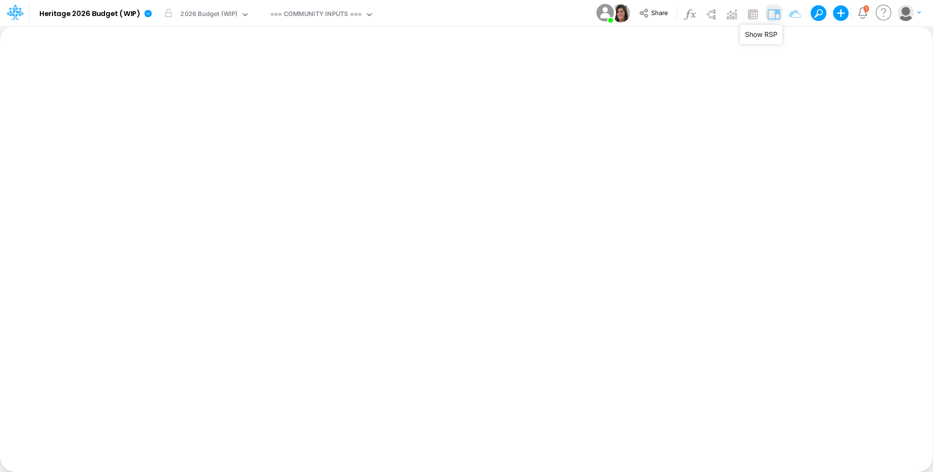
click at [778, 15] on img at bounding box center [774, 14] width 16 height 16
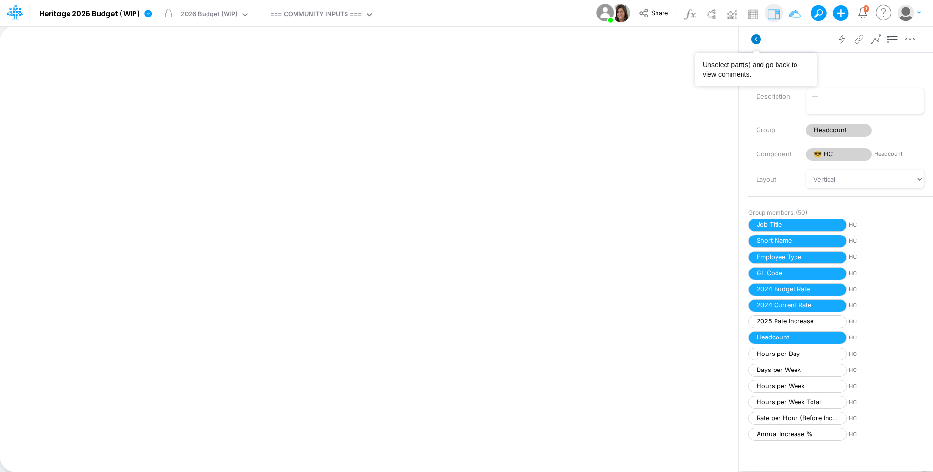
click at [753, 38] on icon at bounding box center [756, 39] width 10 height 10
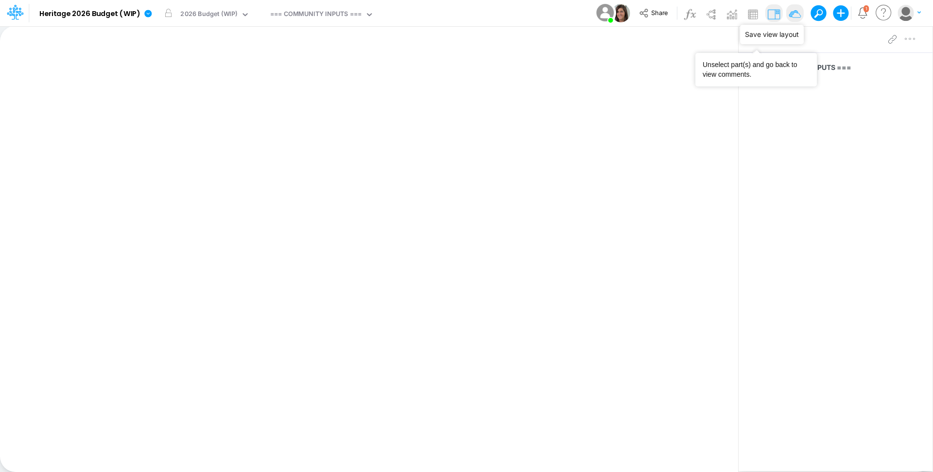
click at [795, 10] on img at bounding box center [794, 14] width 16 height 16
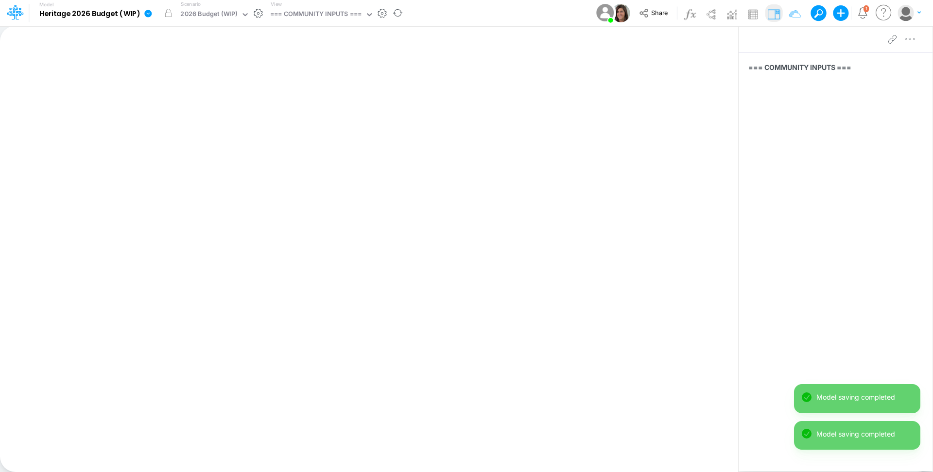
click at [149, 10] on icon at bounding box center [148, 13] width 9 height 9
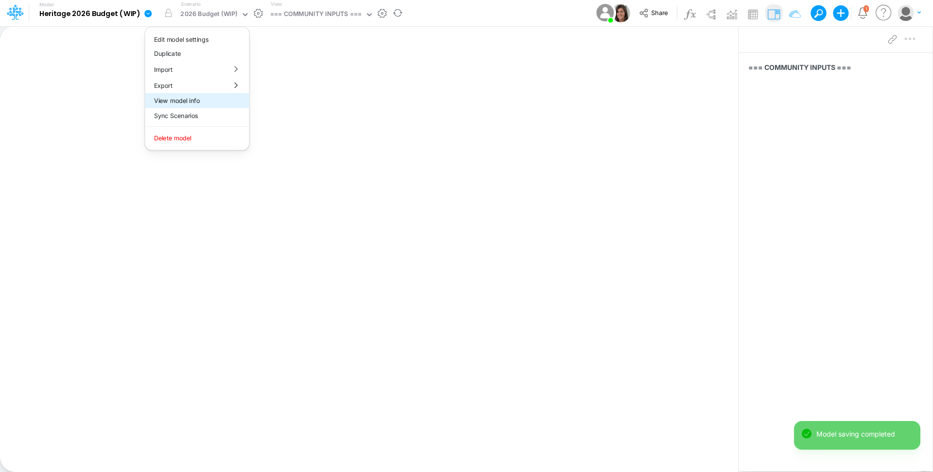
click at [206, 102] on button "View model info" at bounding box center [197, 100] width 104 height 15
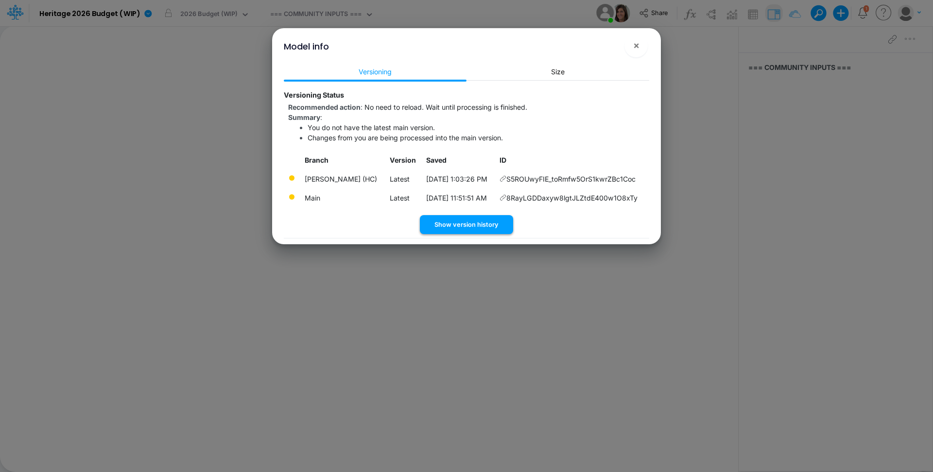
click at [487, 223] on button "Show version history" at bounding box center [466, 224] width 93 height 19
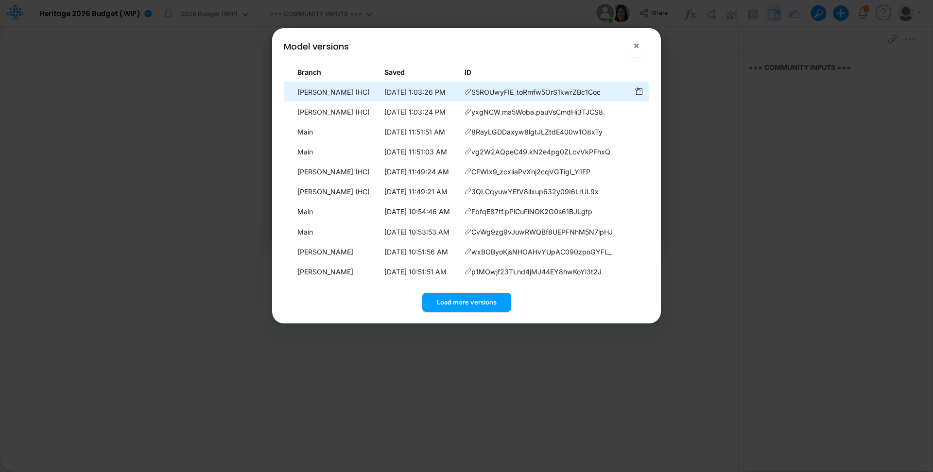
click at [468, 93] on icon at bounding box center [467, 91] width 7 height 7
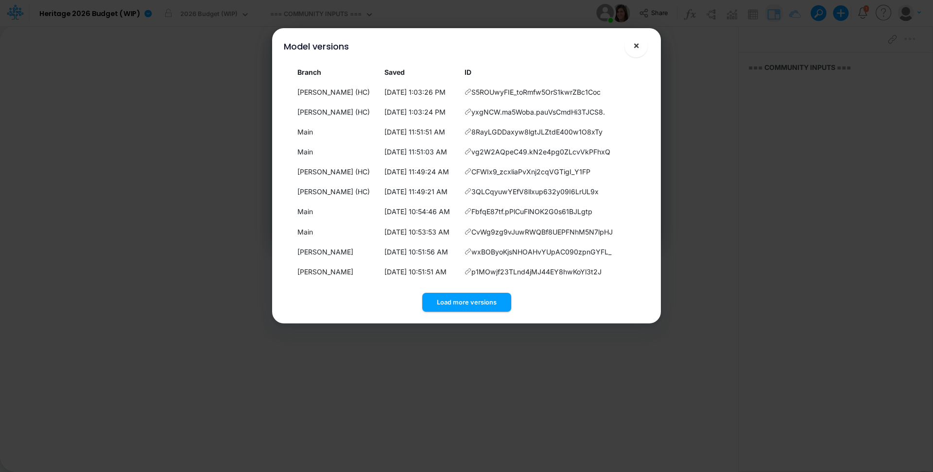
click at [639, 41] on button "×" at bounding box center [635, 45] width 23 height 23
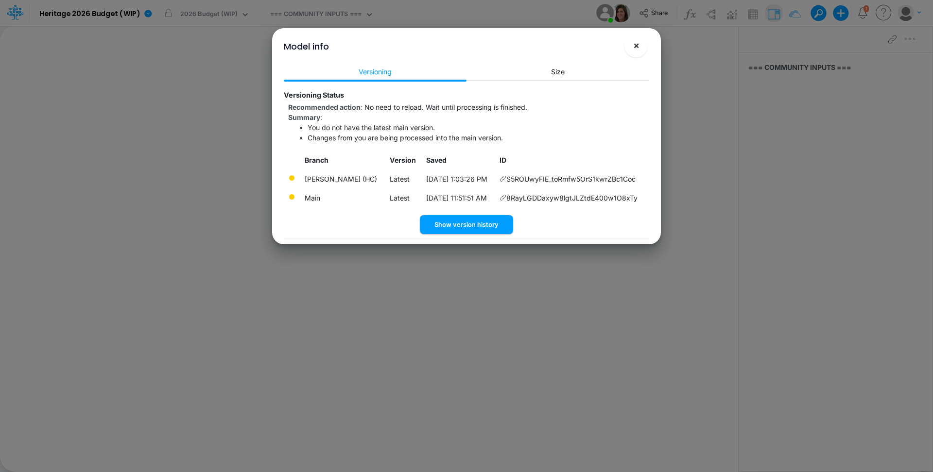
click at [639, 44] on span "×" at bounding box center [636, 45] width 6 height 12
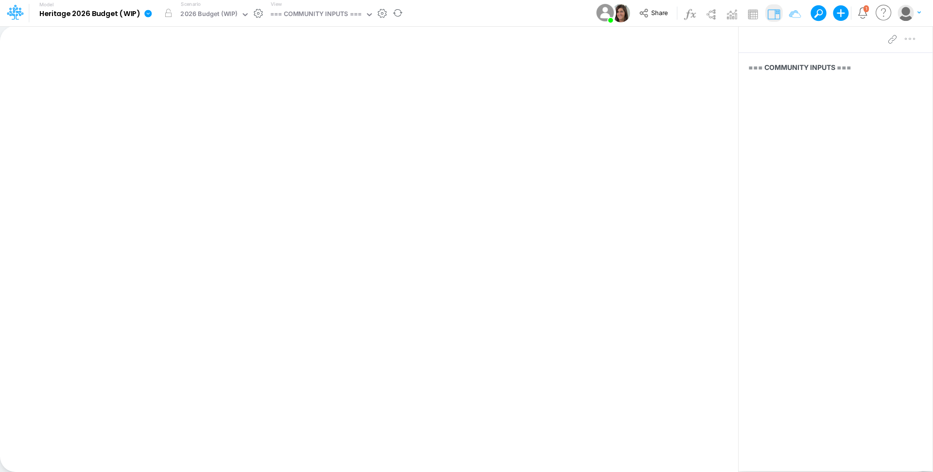
click at [146, 12] on icon at bounding box center [147, 13] width 7 height 7
click at [204, 98] on button "View model info" at bounding box center [197, 100] width 104 height 15
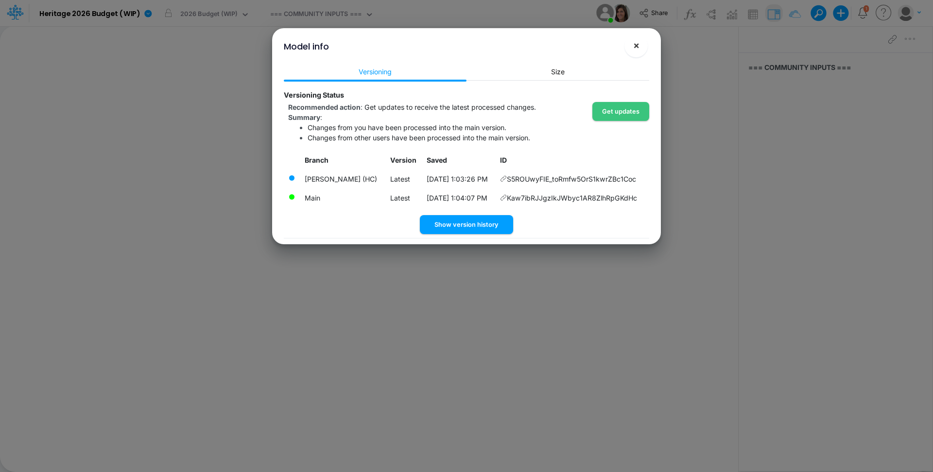
click at [640, 43] on button "×" at bounding box center [635, 45] width 23 height 23
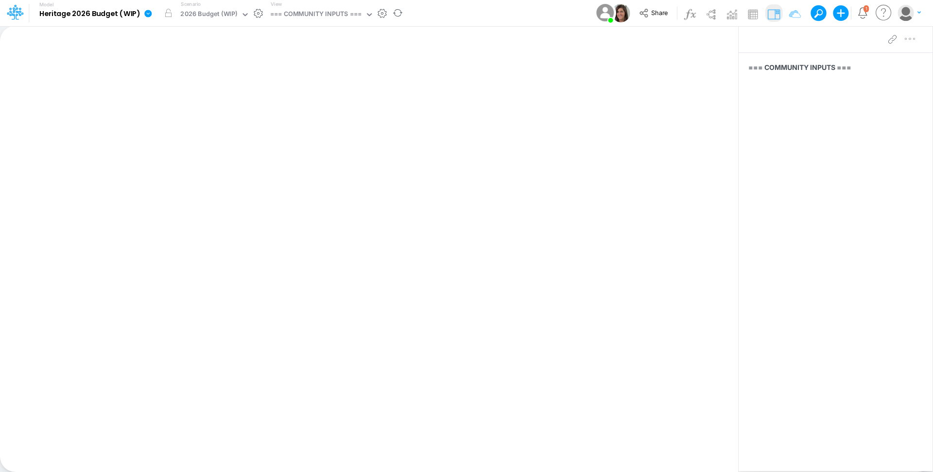
click at [144, 12] on icon at bounding box center [148, 13] width 9 height 9
click at [214, 103] on button "View model info" at bounding box center [197, 100] width 104 height 15
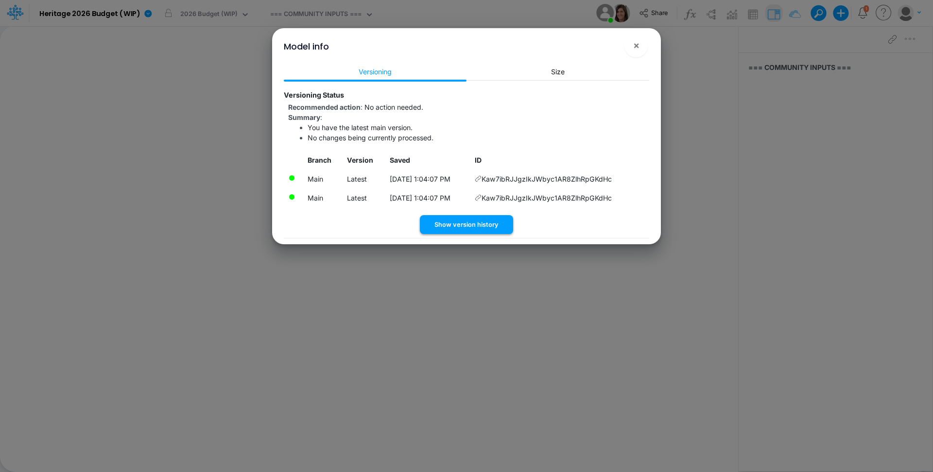
click at [492, 224] on button "Show version history" at bounding box center [466, 224] width 93 height 19
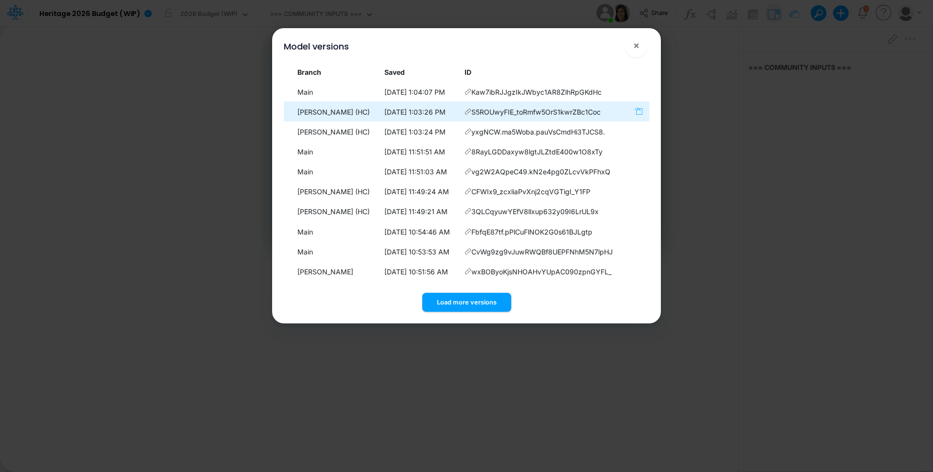
click at [641, 113] on icon "button" at bounding box center [638, 111] width 8 height 8
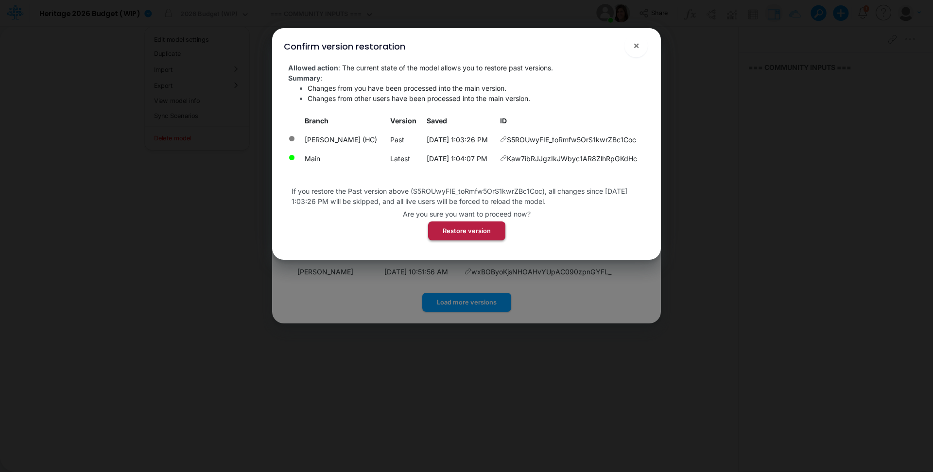
click at [480, 224] on button "Restore version" at bounding box center [466, 231] width 77 height 19
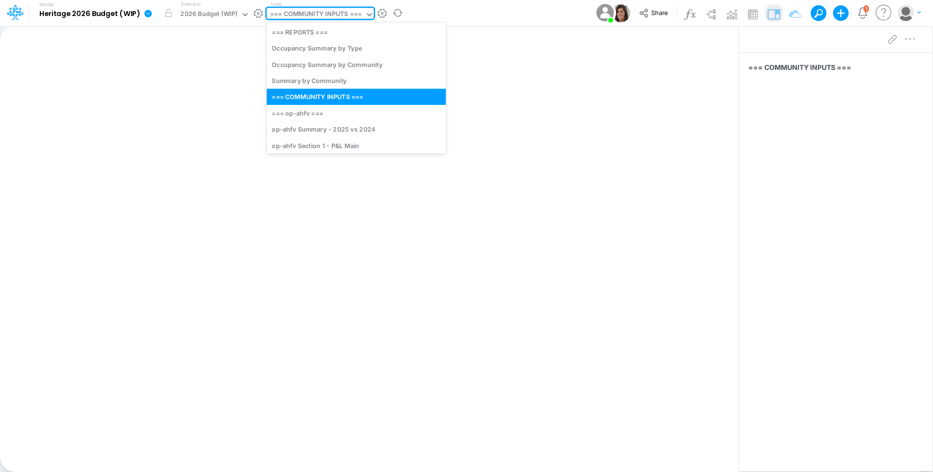
click at [317, 17] on div "=== COMMUNITY INPUTS ===" at bounding box center [315, 14] width 91 height 11
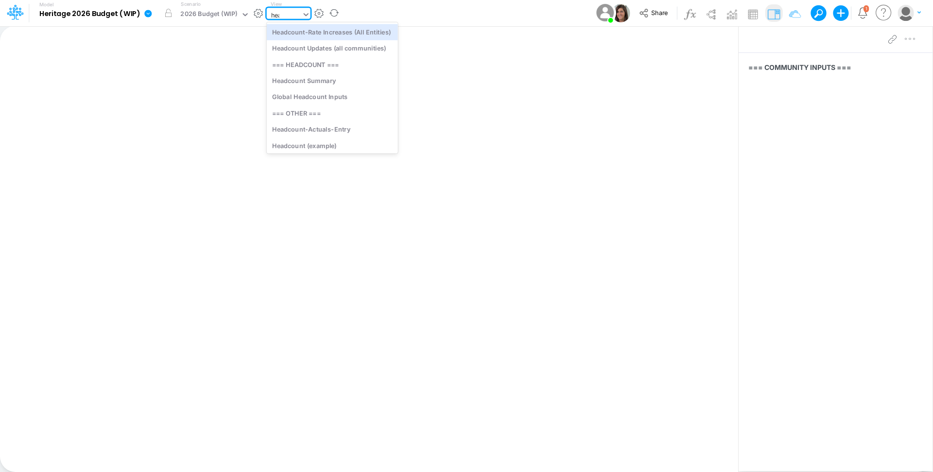
type input "head"
click at [340, 85] on div "Headcount Summary" at bounding box center [332, 80] width 131 height 16
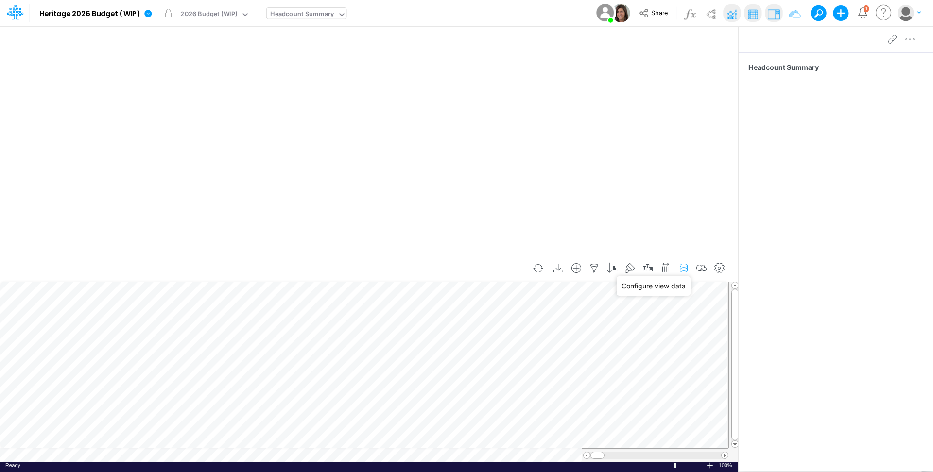
click at [682, 266] on icon "button" at bounding box center [683, 268] width 15 height 10
click at [597, 270] on icon "button" at bounding box center [594, 268] width 15 height 10
select select "notEqual"
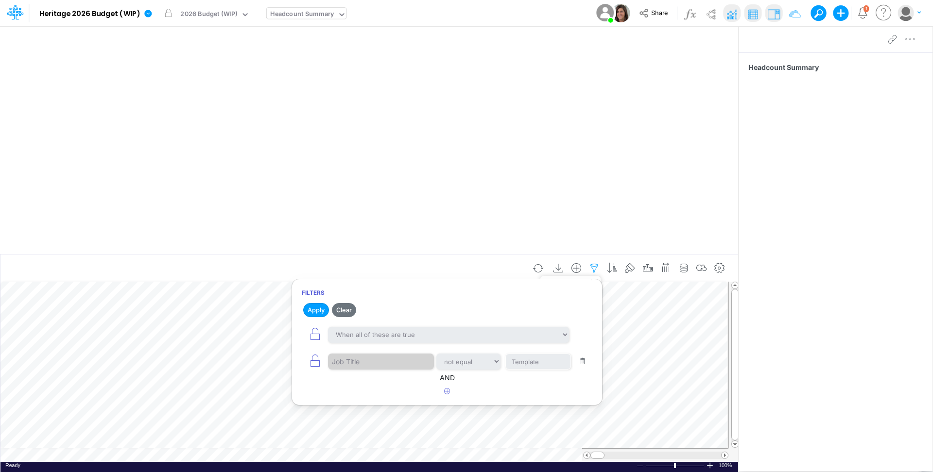
click at [597, 270] on icon "button" at bounding box center [594, 268] width 15 height 10
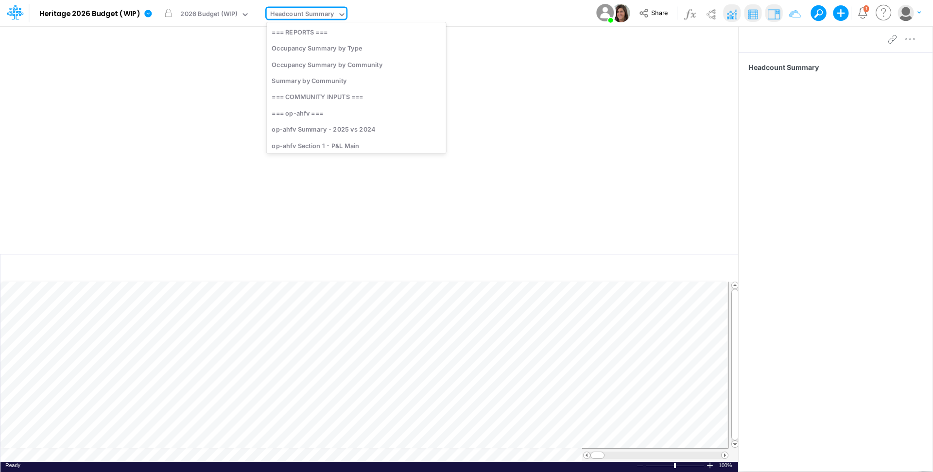
click at [315, 9] on div "Headcount Summary" at bounding box center [302, 14] width 64 height 11
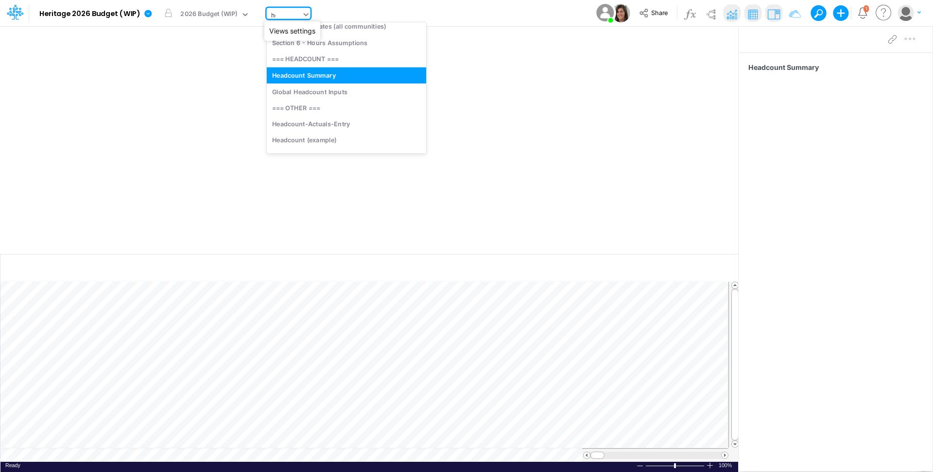
scroll to position [24, 0]
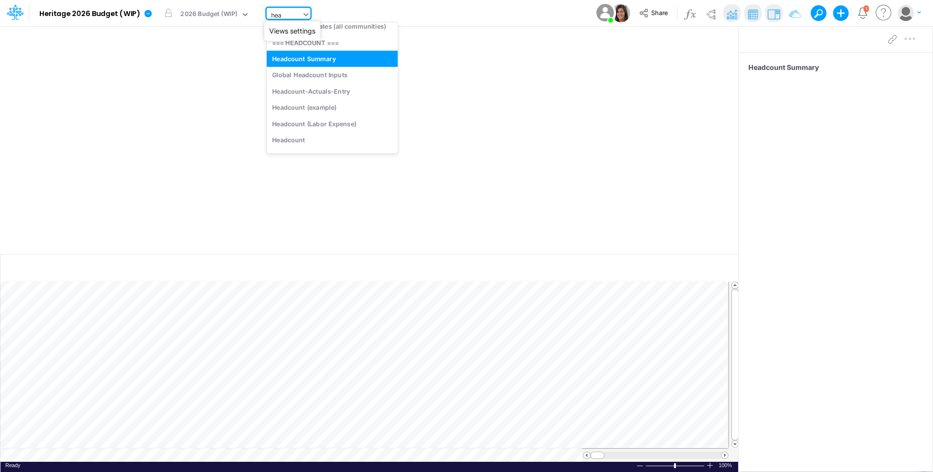
type input "head"
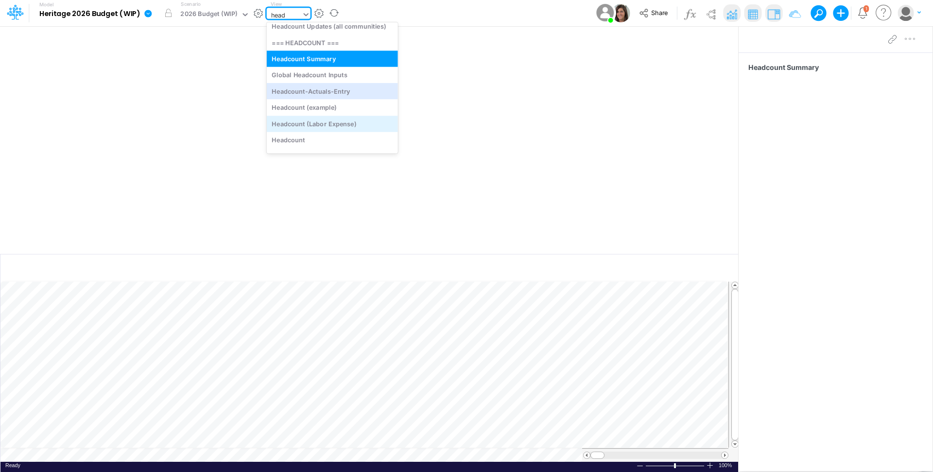
scroll to position [38, 0]
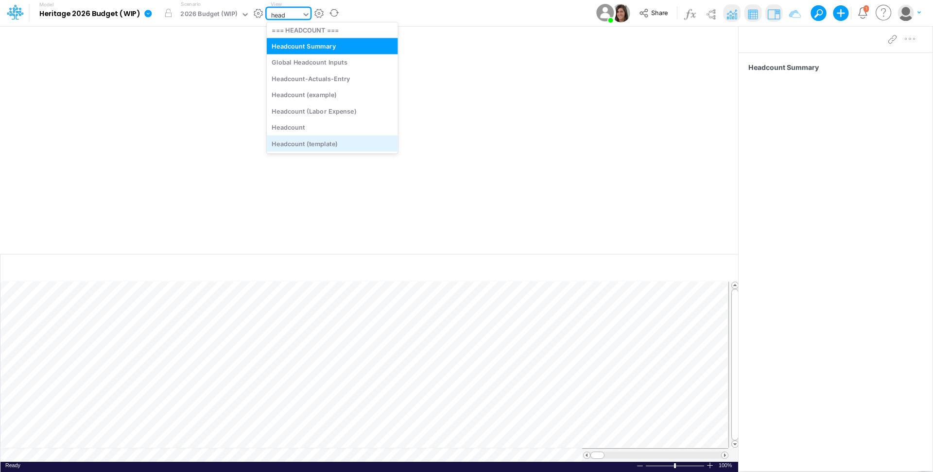
click at [346, 143] on div "Headcount (template)" at bounding box center [332, 144] width 131 height 16
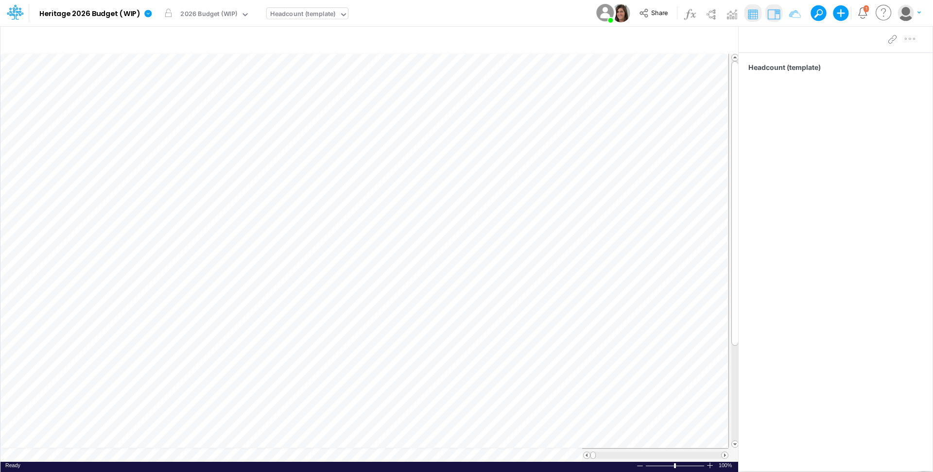
scroll to position [5, 1]
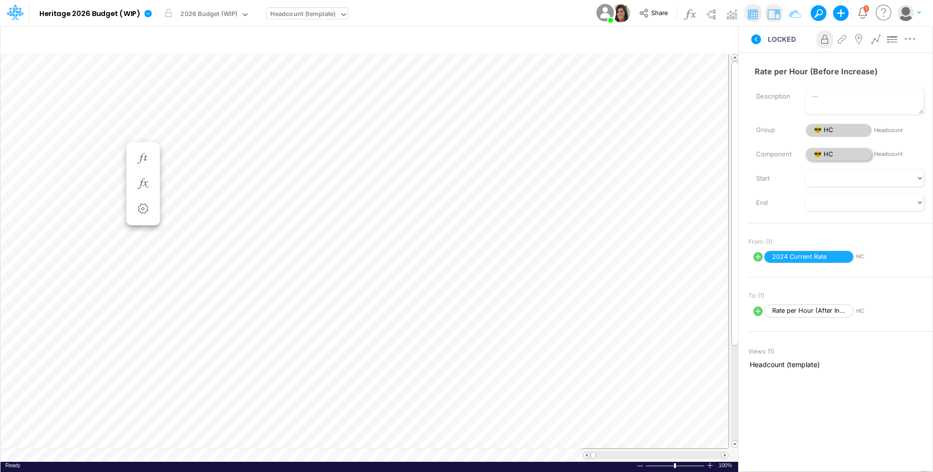
click at [835, 156] on span "😎 HC" at bounding box center [838, 154] width 66 height 13
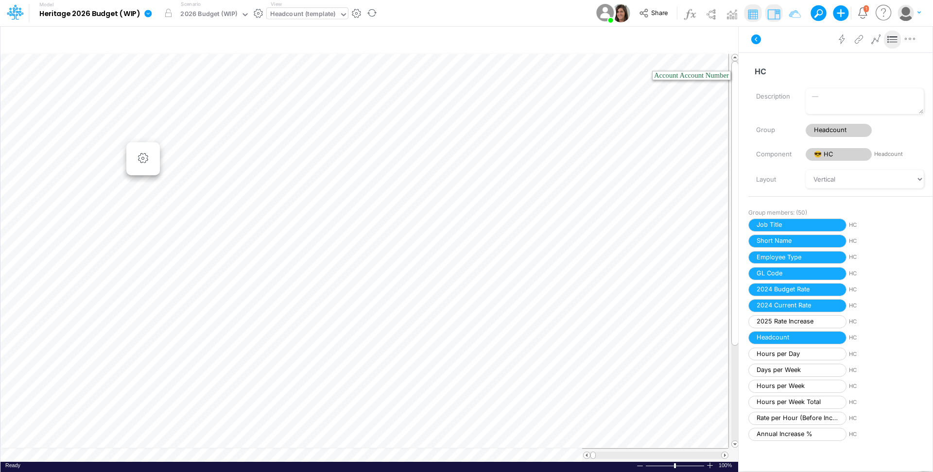
click at [147, 16] on icon at bounding box center [147, 13] width 7 height 7
click at [212, 96] on button "View model info" at bounding box center [197, 100] width 104 height 15
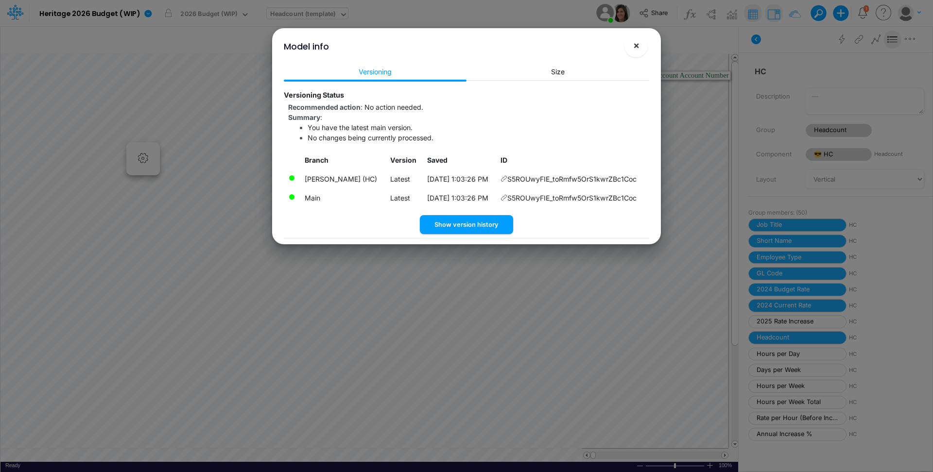
click at [636, 48] on span "×" at bounding box center [636, 45] width 6 height 12
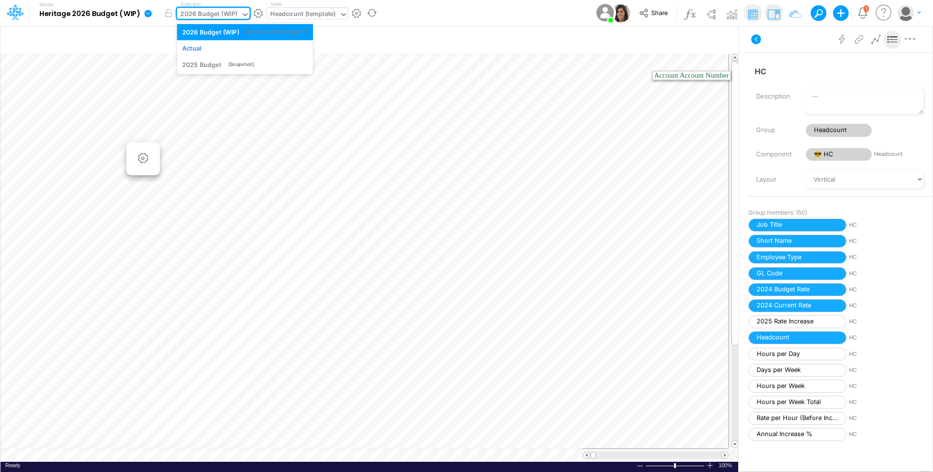
click at [214, 9] on div "2026 Budget (WIP)" at bounding box center [208, 14] width 57 height 11
click at [216, 51] on div "Actual" at bounding box center [244, 48] width 125 height 9
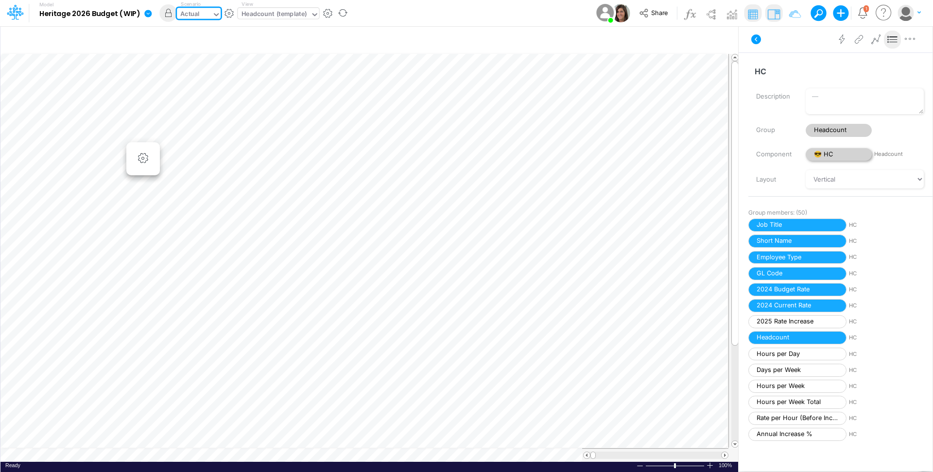
click at [826, 154] on span "😎 HC" at bounding box center [838, 154] width 66 height 13
click at [835, 126] on span "Headcount" at bounding box center [838, 130] width 66 height 13
select select "Horizontal"
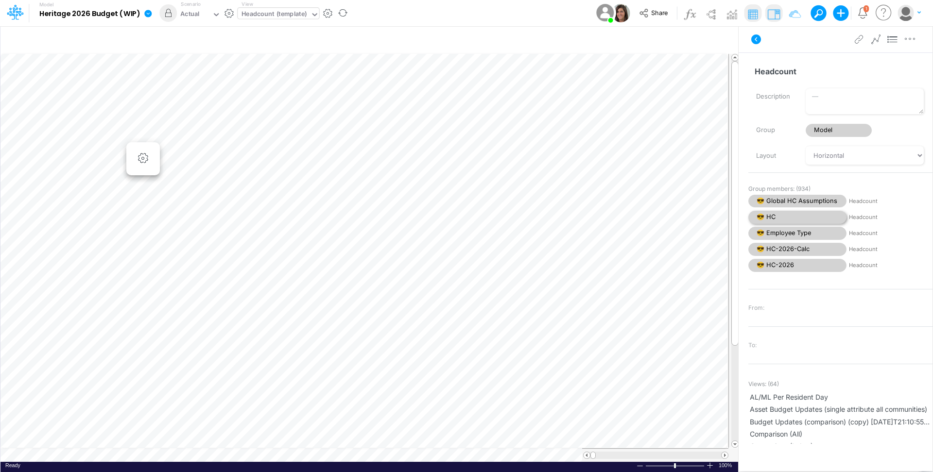
click at [784, 217] on span "😎 HC" at bounding box center [797, 217] width 98 height 13
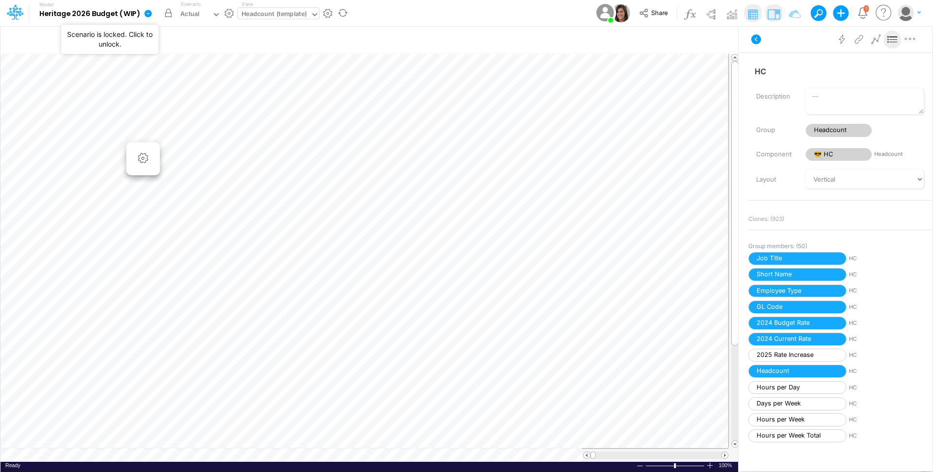
click at [167, 14] on button "button" at bounding box center [167, 12] width 17 height 17
click at [191, 16] on div "Actual" at bounding box center [189, 14] width 19 height 11
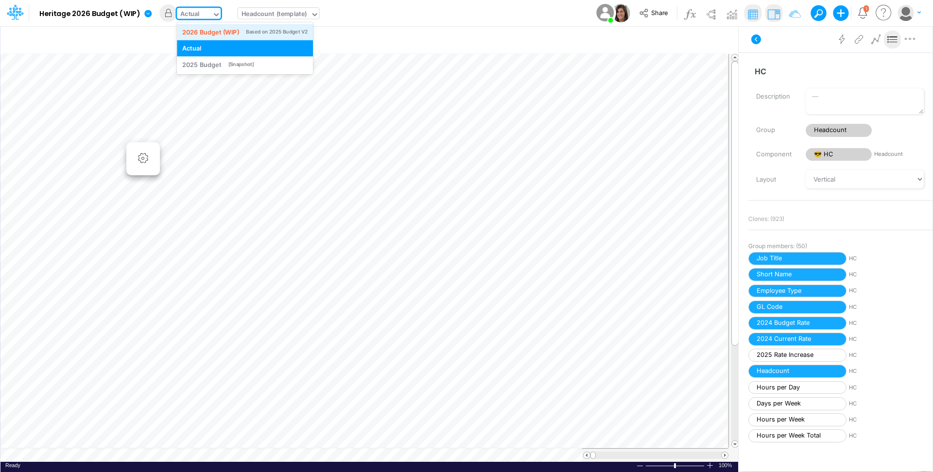
click at [222, 34] on div "2026 Budget (WIP)" at bounding box center [210, 31] width 57 height 9
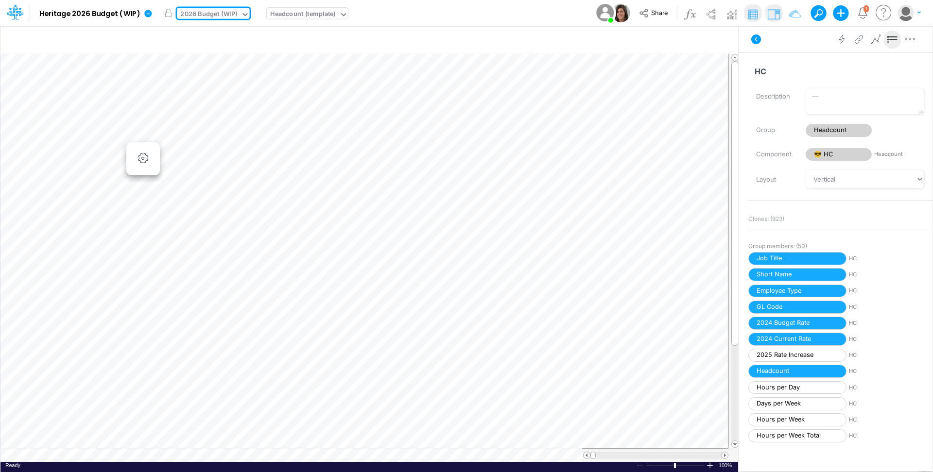
click at [201, 17] on div "2026 Budget (WIP)" at bounding box center [208, 14] width 57 height 11
click at [201, 16] on div "2026 Budget (WIP)" at bounding box center [208, 14] width 57 height 11
click at [831, 136] on span "Headcount" at bounding box center [838, 130] width 66 height 13
select select "Horizontal"
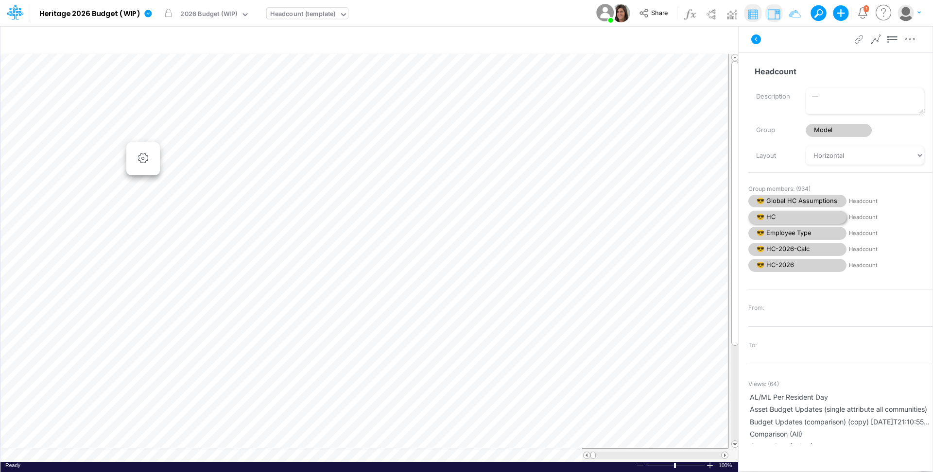
click at [801, 218] on span "😎 HC" at bounding box center [797, 217] width 98 height 13
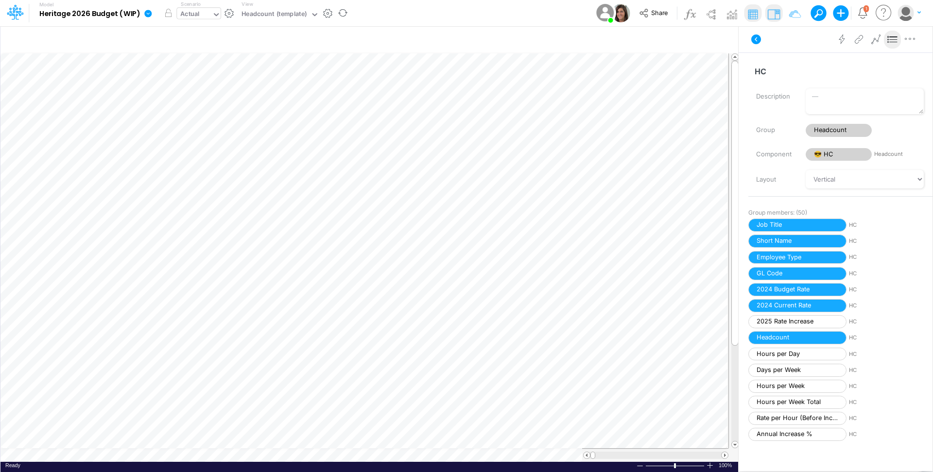
click at [195, 13] on div "Actual" at bounding box center [189, 14] width 19 height 11
click at [204, 14] on div "Actual" at bounding box center [194, 15] width 35 height 15
click at [398, 9] on div "Model Heritage 2026 Budget (WIP) Edit model settings Duplicate Import QuickBook…" at bounding box center [466, 13] width 839 height 26
click at [843, 154] on span "😎 HC" at bounding box center [838, 154] width 66 height 13
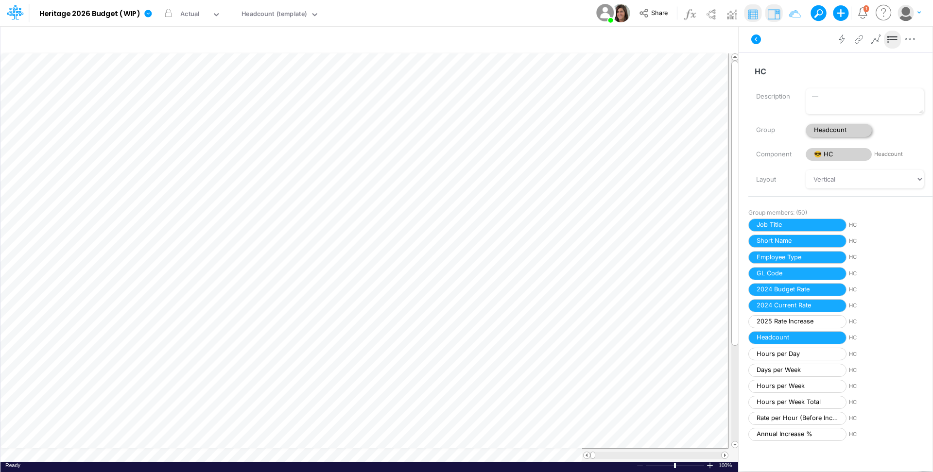
click at [838, 124] on span "Headcount" at bounding box center [838, 130] width 66 height 13
select select "Horizontal"
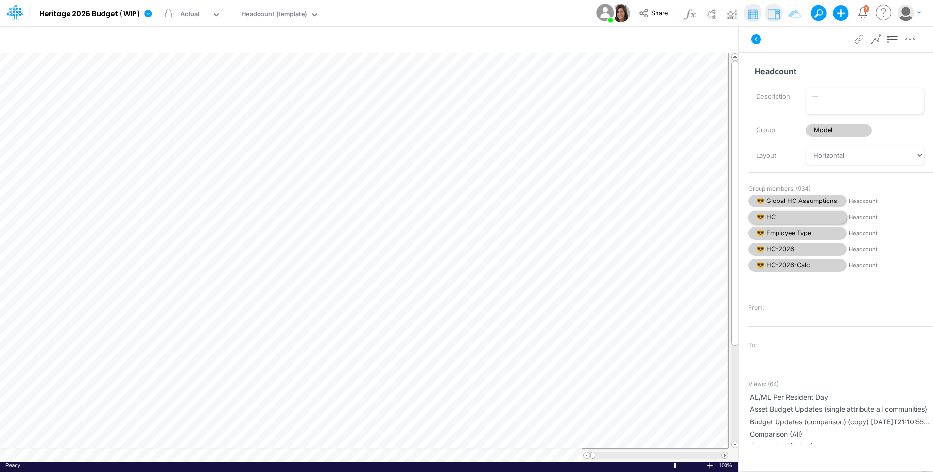
click at [790, 220] on span "😎 HC" at bounding box center [797, 217] width 98 height 13
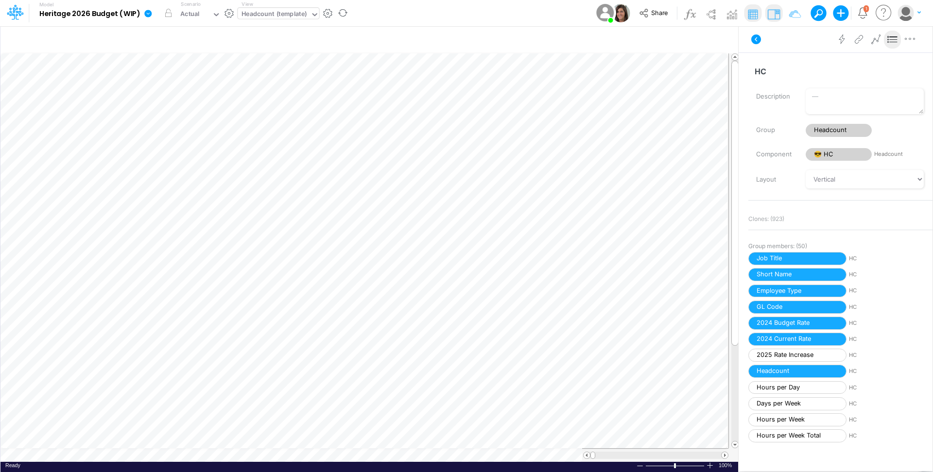
click at [282, 17] on div "Headcount (template)" at bounding box center [274, 14] width 66 height 11
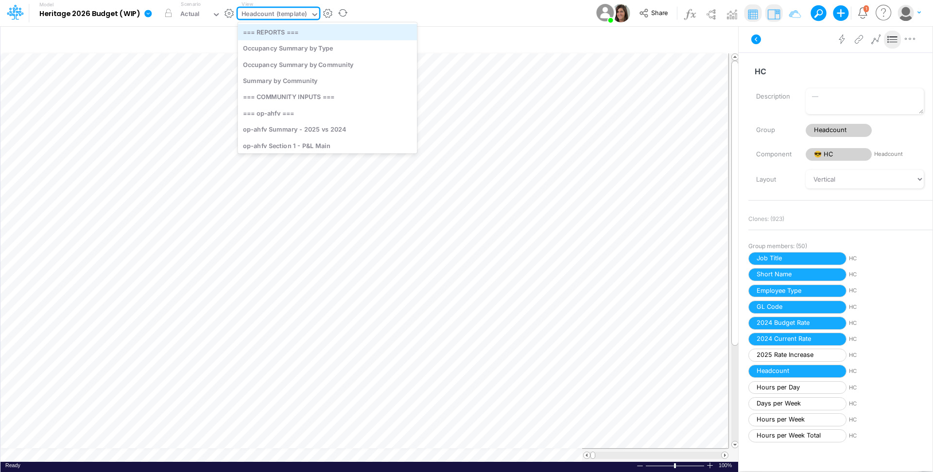
click at [306, 33] on div "=== REPORTS ===" at bounding box center [327, 32] width 179 height 16
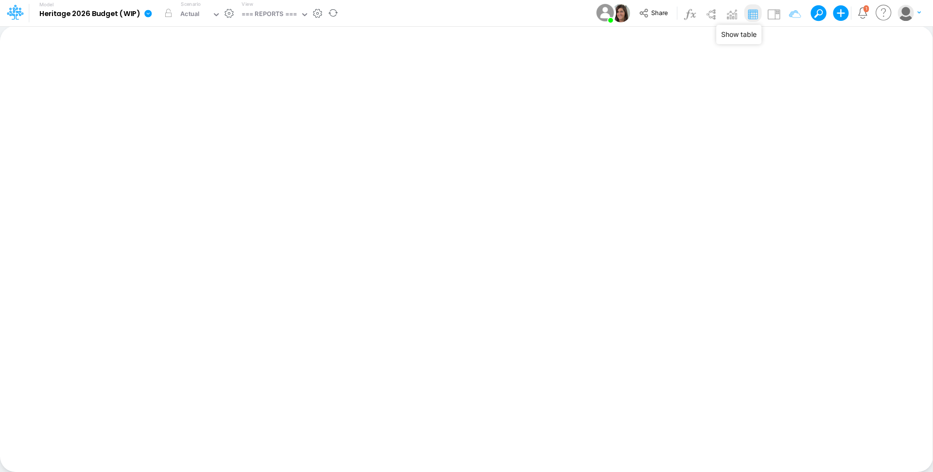
click at [752, 14] on img at bounding box center [753, 14] width 16 height 16
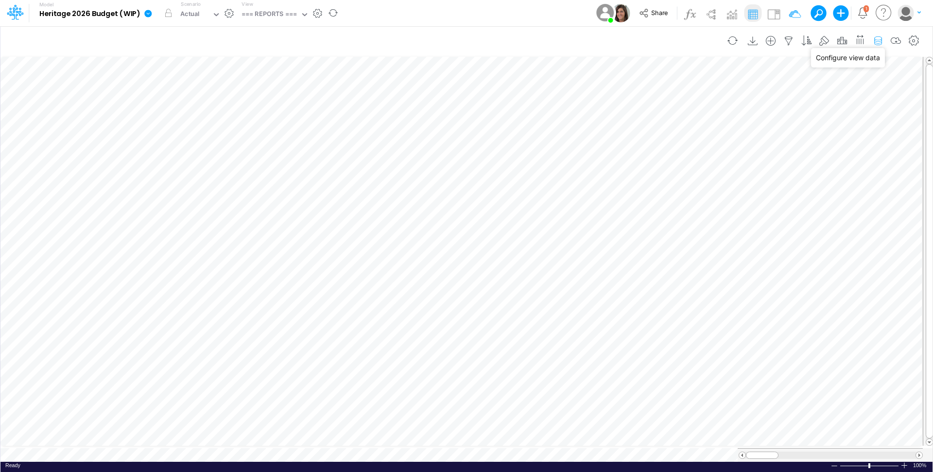
click at [874, 38] on icon "button" at bounding box center [877, 41] width 15 height 10
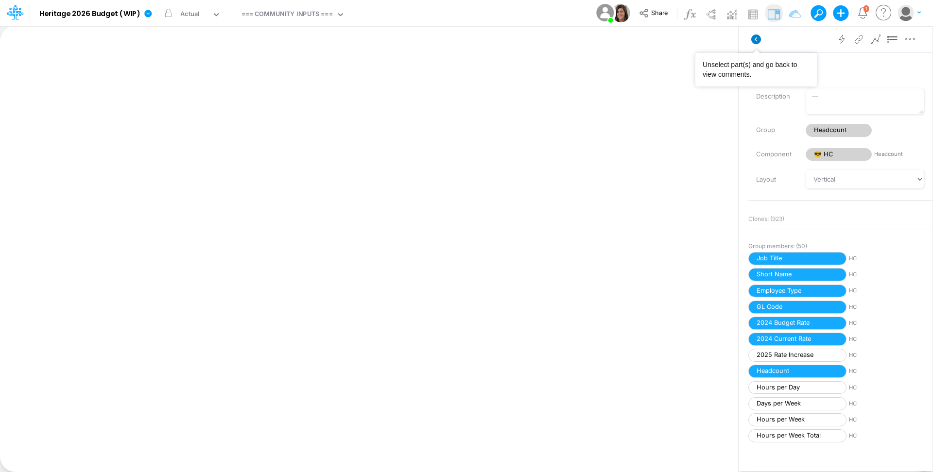
click at [758, 41] on icon at bounding box center [756, 39] width 10 height 10
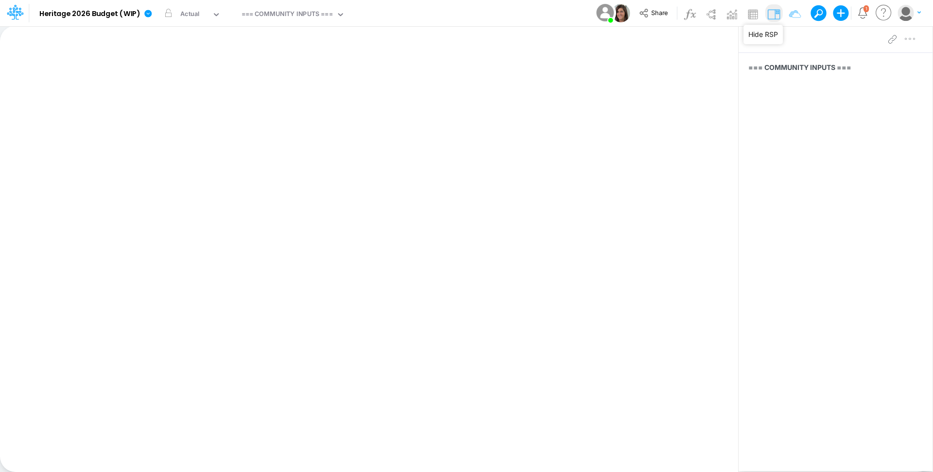
click at [773, 16] on img at bounding box center [774, 14] width 16 height 16
click at [796, 13] on img at bounding box center [794, 14] width 16 height 16
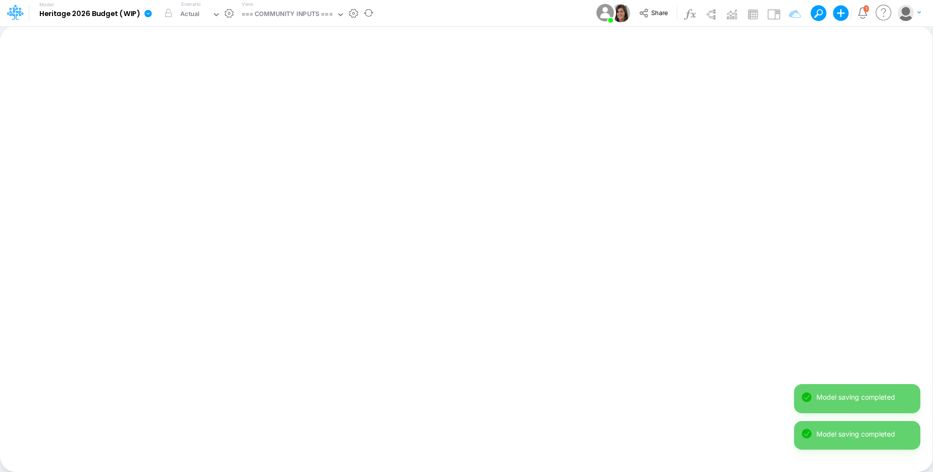
click at [144, 13] on icon at bounding box center [147, 13] width 7 height 7
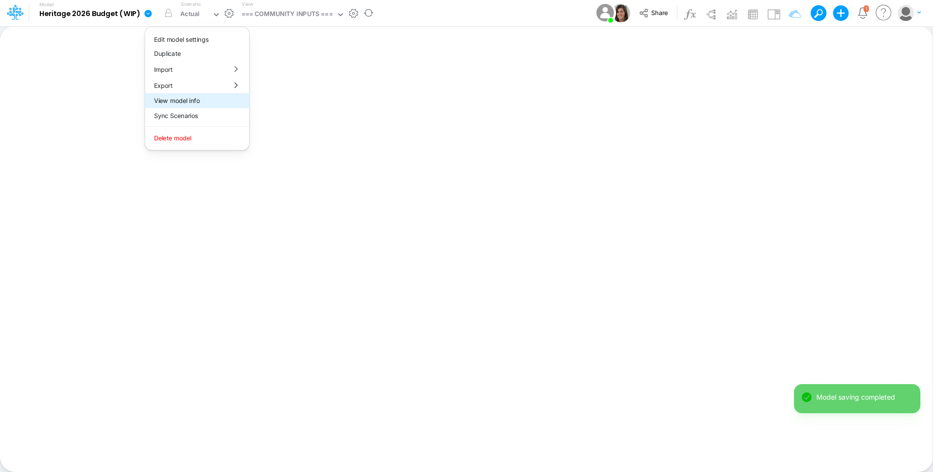
click at [215, 101] on button "View model info" at bounding box center [197, 100] width 104 height 15
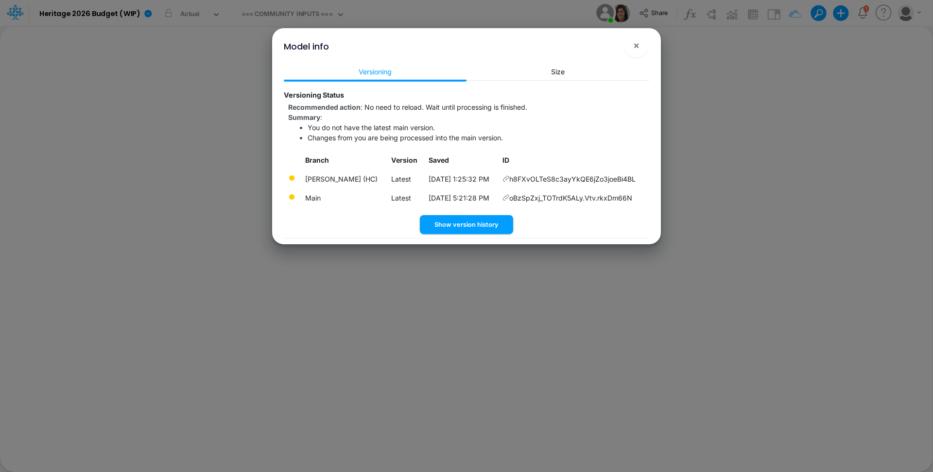
click at [621, 48] on div "Model info ×" at bounding box center [466, 44] width 381 height 33
click at [643, 48] on button "×" at bounding box center [635, 45] width 23 height 23
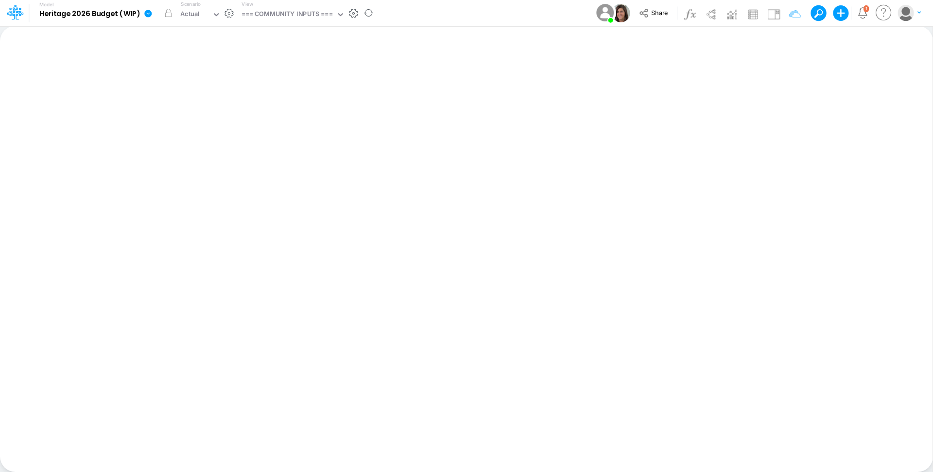
click at [151, 12] on icon at bounding box center [148, 13] width 9 height 9
click at [200, 102] on button "View model info" at bounding box center [197, 100] width 104 height 15
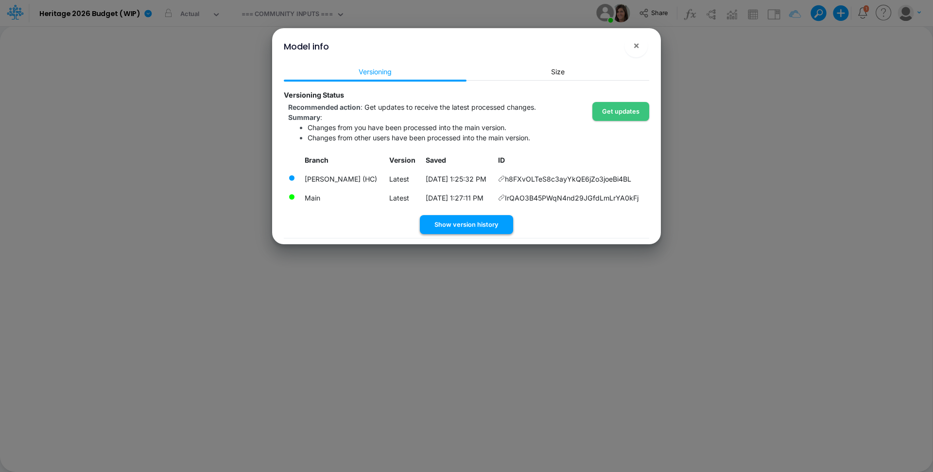
click at [482, 223] on button "Show version history" at bounding box center [466, 224] width 93 height 19
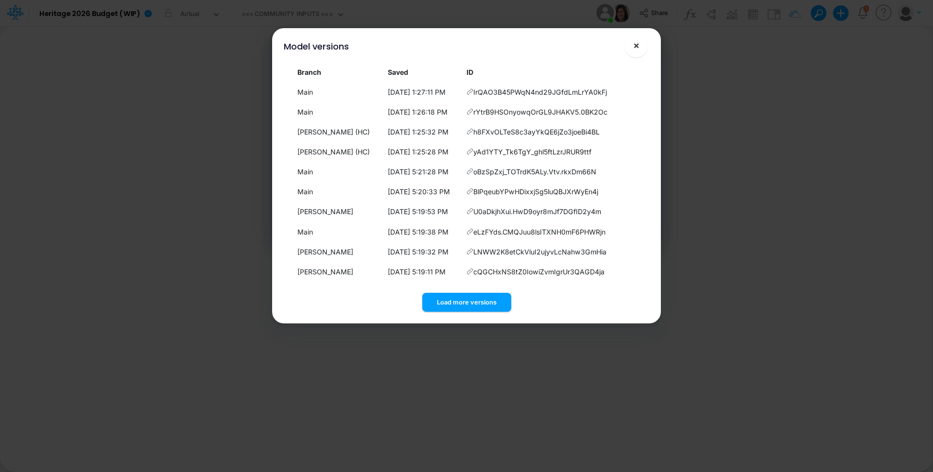
click at [637, 48] on span "×" at bounding box center [636, 45] width 6 height 12
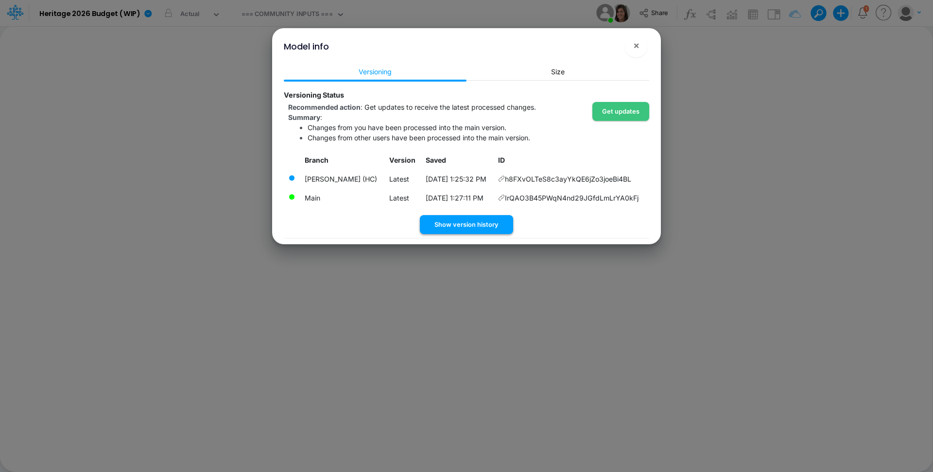
click at [498, 227] on button "Show version history" at bounding box center [466, 224] width 93 height 19
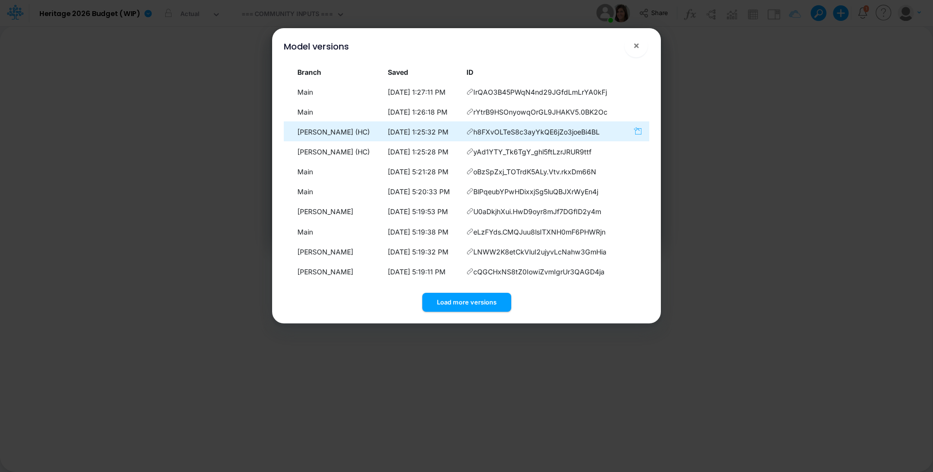
click at [639, 129] on icon "button" at bounding box center [637, 131] width 8 height 8
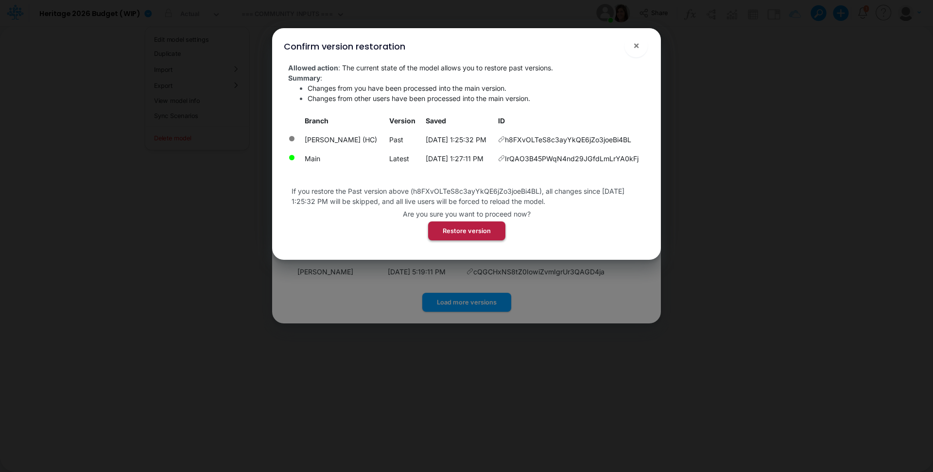
click at [467, 229] on button "Restore version" at bounding box center [466, 231] width 77 height 19
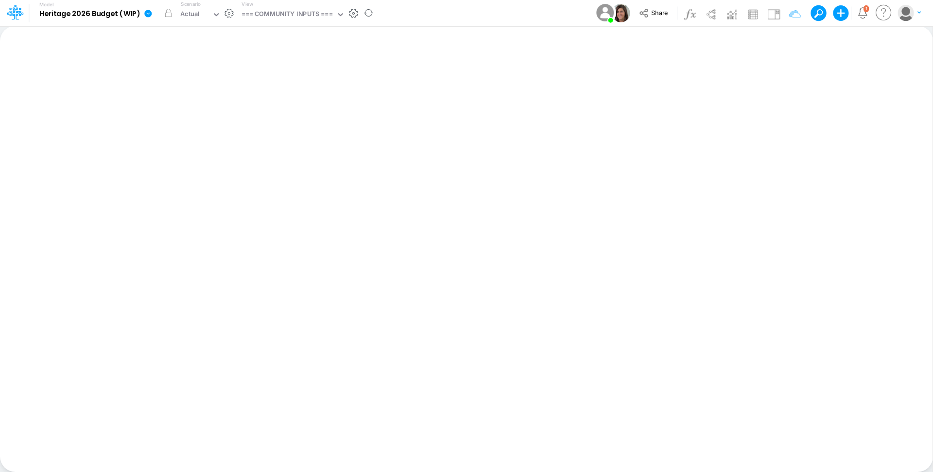
click at [147, 13] on icon at bounding box center [147, 13] width 7 height 7
click at [199, 98] on button "View model info" at bounding box center [197, 100] width 104 height 15
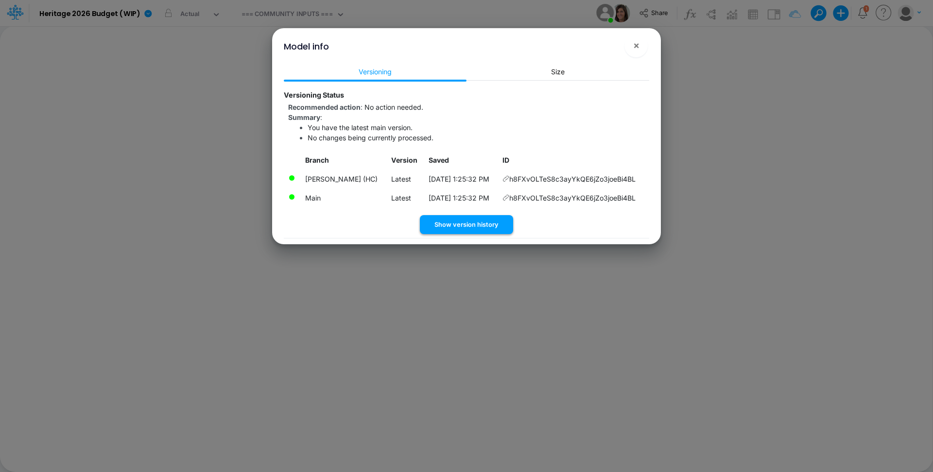
click at [494, 230] on button "Show version history" at bounding box center [466, 224] width 93 height 19
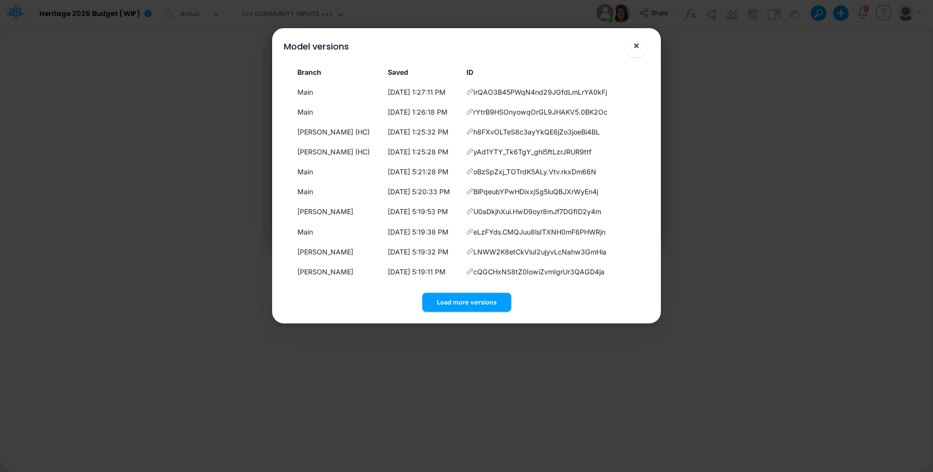
click at [632, 47] on button "×" at bounding box center [635, 45] width 23 height 23
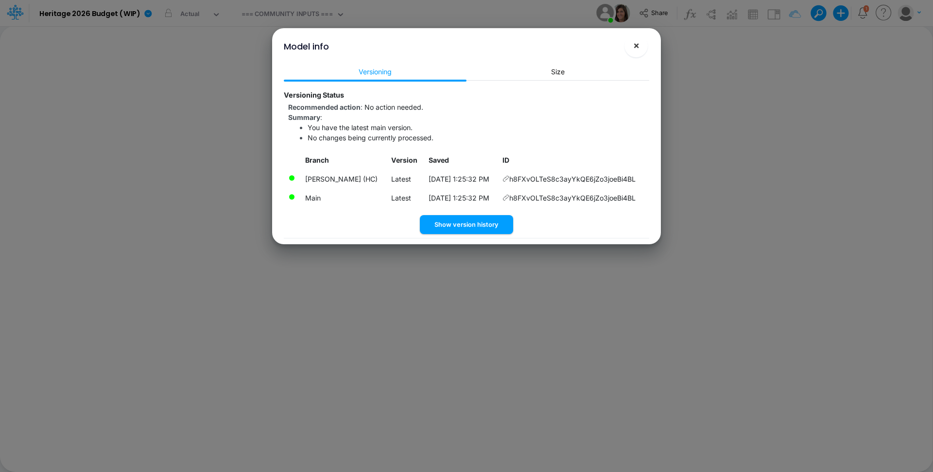
click at [636, 48] on span "×" at bounding box center [636, 45] width 6 height 12
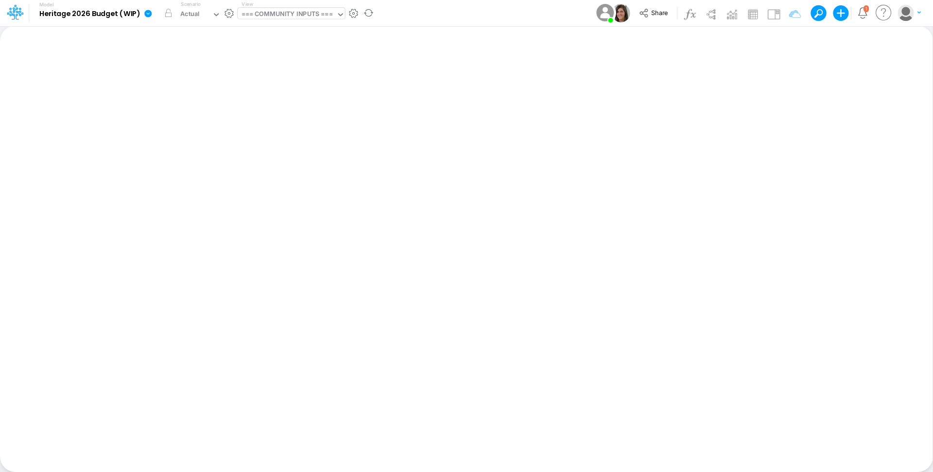
click at [301, 11] on div "=== COMMUNITY INPUTS ===" at bounding box center [286, 14] width 91 height 11
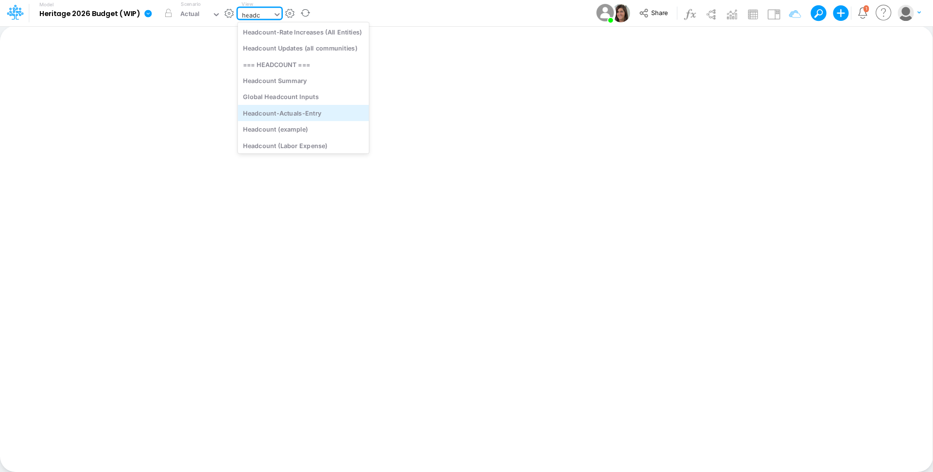
type input "headco"
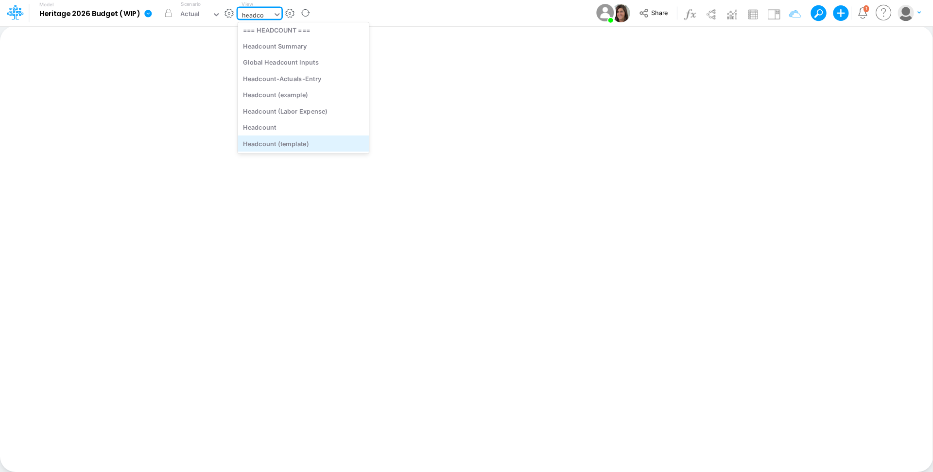
click at [331, 144] on div "Headcount (template)" at bounding box center [303, 144] width 131 height 16
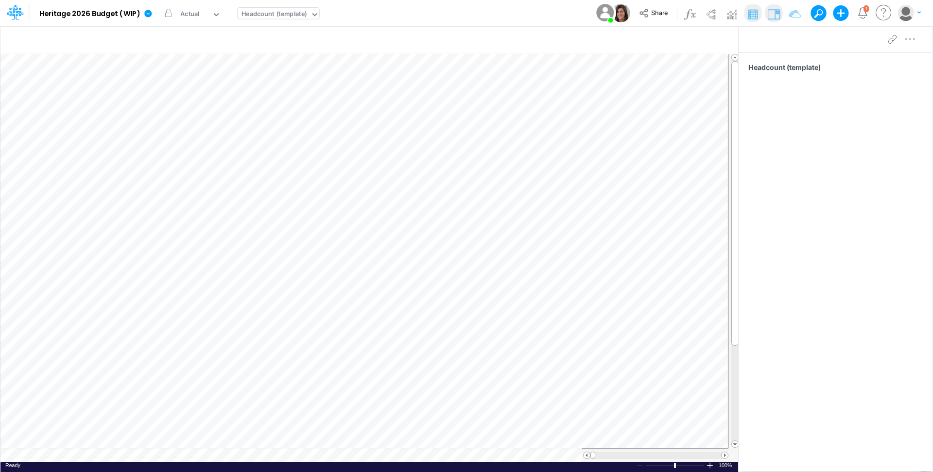
scroll to position [5, 1]
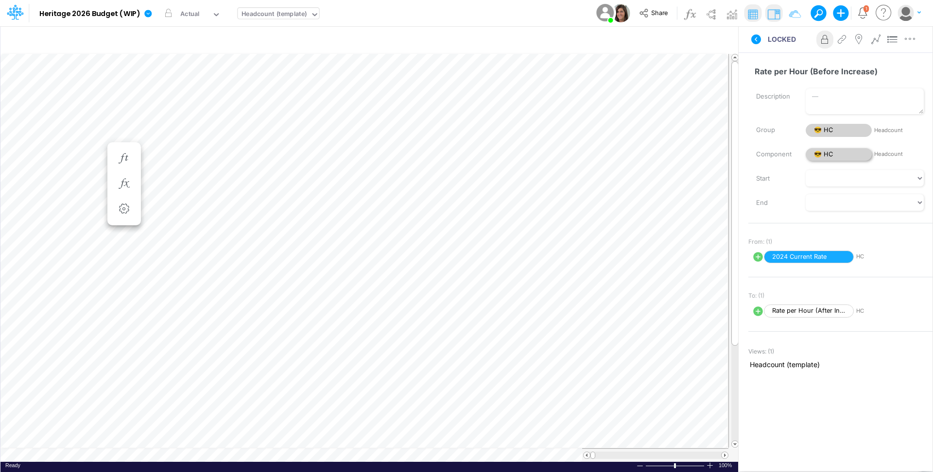
click at [837, 154] on span "😎 HC" at bounding box center [838, 154] width 66 height 13
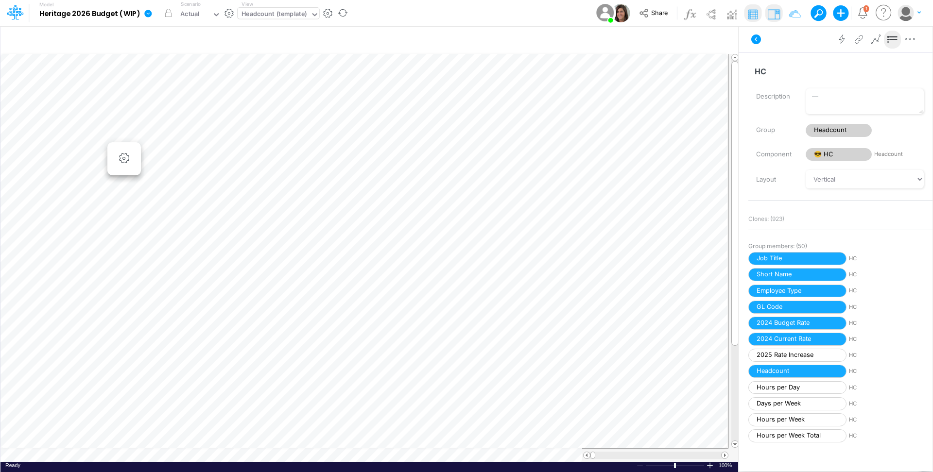
click at [147, 7] on link at bounding box center [149, 12] width 19 height 25
click at [213, 118] on button "Sync Scenarios" at bounding box center [197, 115] width 104 height 15
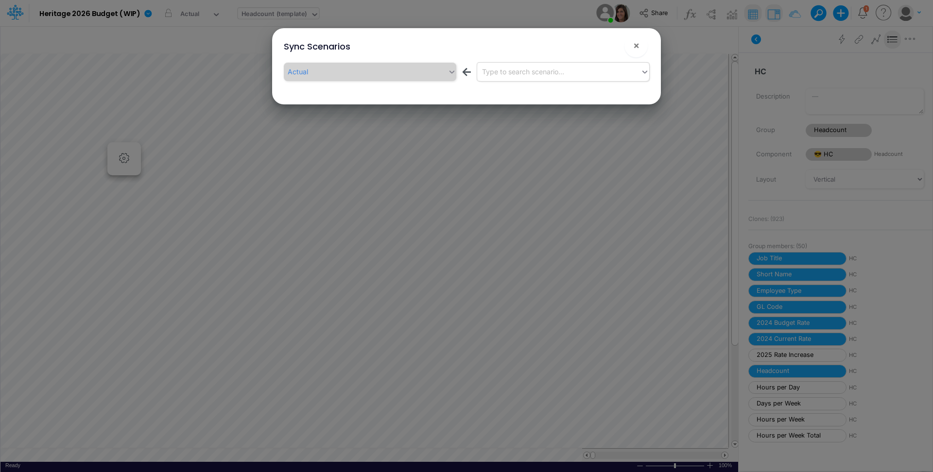
click at [508, 69] on div "Type to search scenario..." at bounding box center [523, 72] width 82 height 10
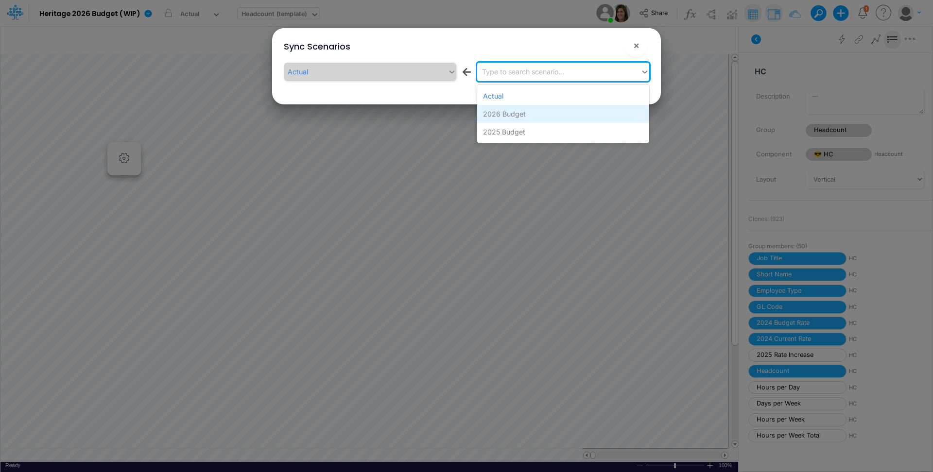
click at [556, 117] on div "2026 Budget" at bounding box center [563, 114] width 172 height 18
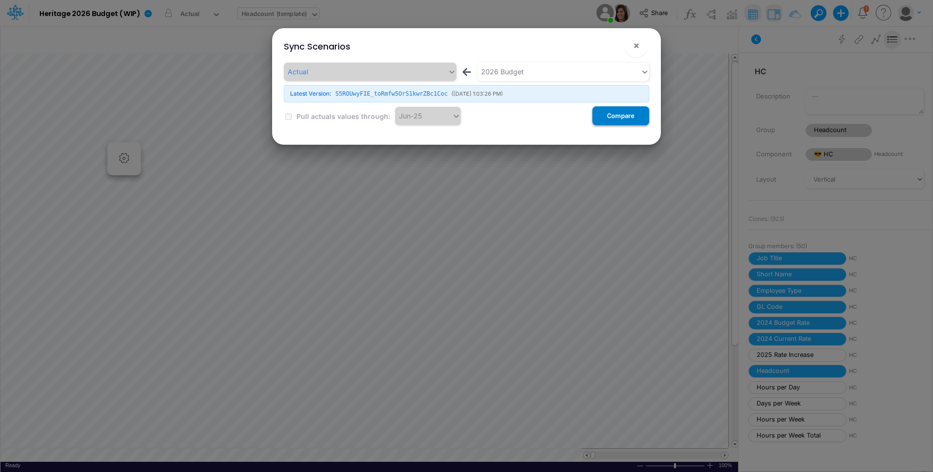
click at [631, 115] on button "Compare" at bounding box center [620, 115] width 57 height 19
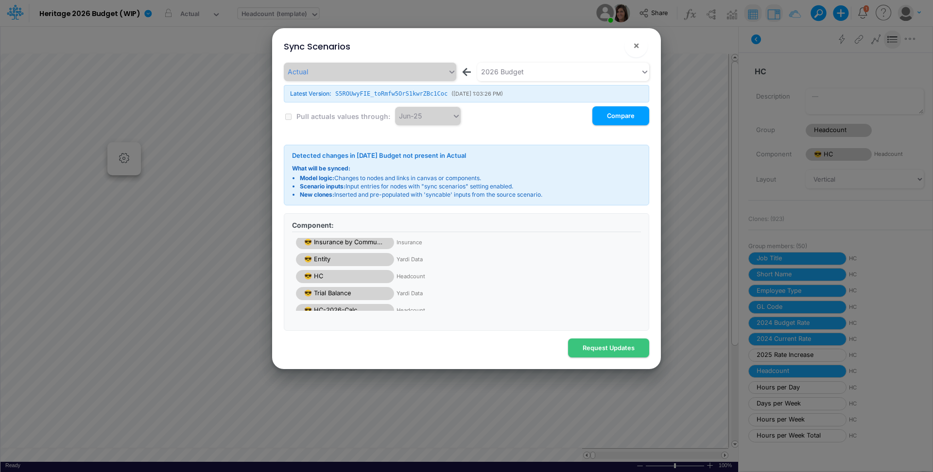
scroll to position [28, 0]
